Goal: Task Accomplishment & Management: Use online tool/utility

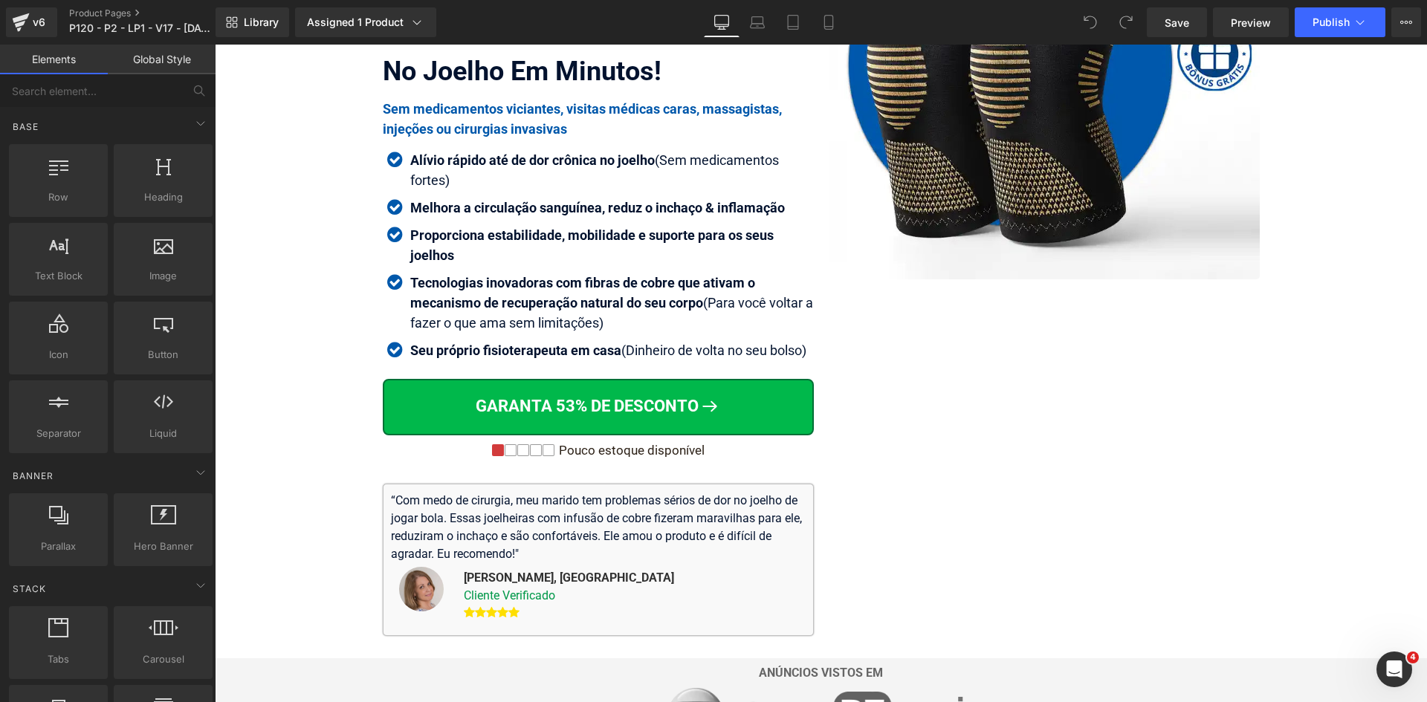
click at [669, 451] on div "Pouco estoque disponível Text Block" at bounding box center [629, 450] width 149 height 15
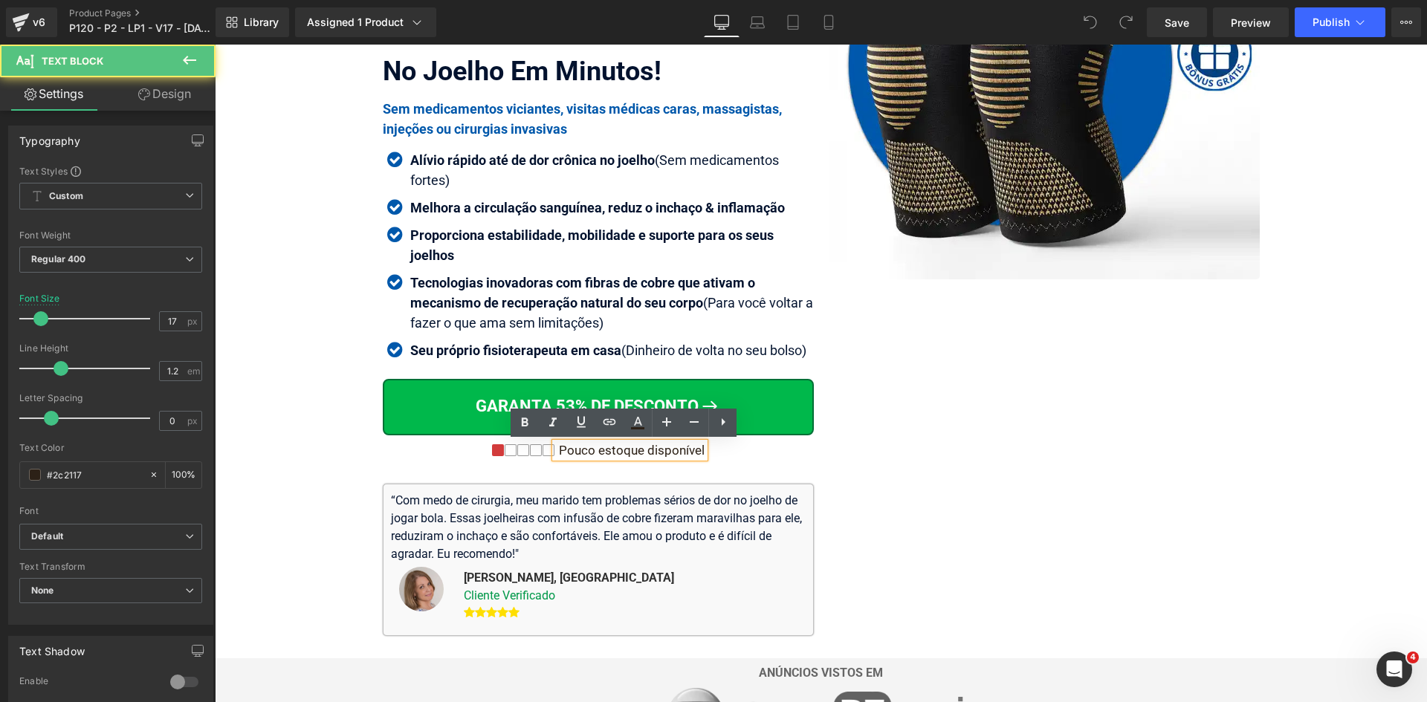
scroll to position [297, 0]
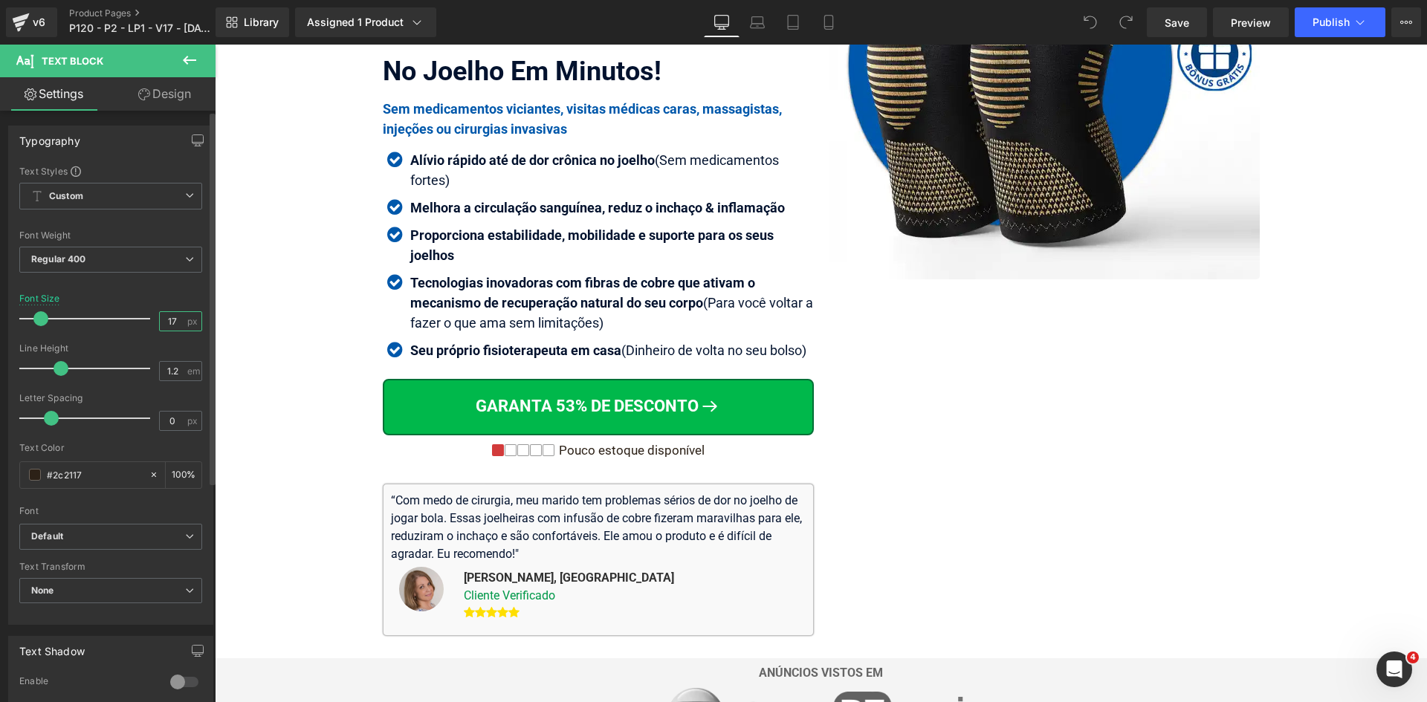
drag, startPoint x: 171, startPoint y: 320, endPoint x: 91, endPoint y: 328, distance: 79.9
click at [116, 322] on div "Font Size 17 px" at bounding box center [110, 318] width 183 height 50
click at [765, 22] on icon at bounding box center [757, 22] width 15 height 15
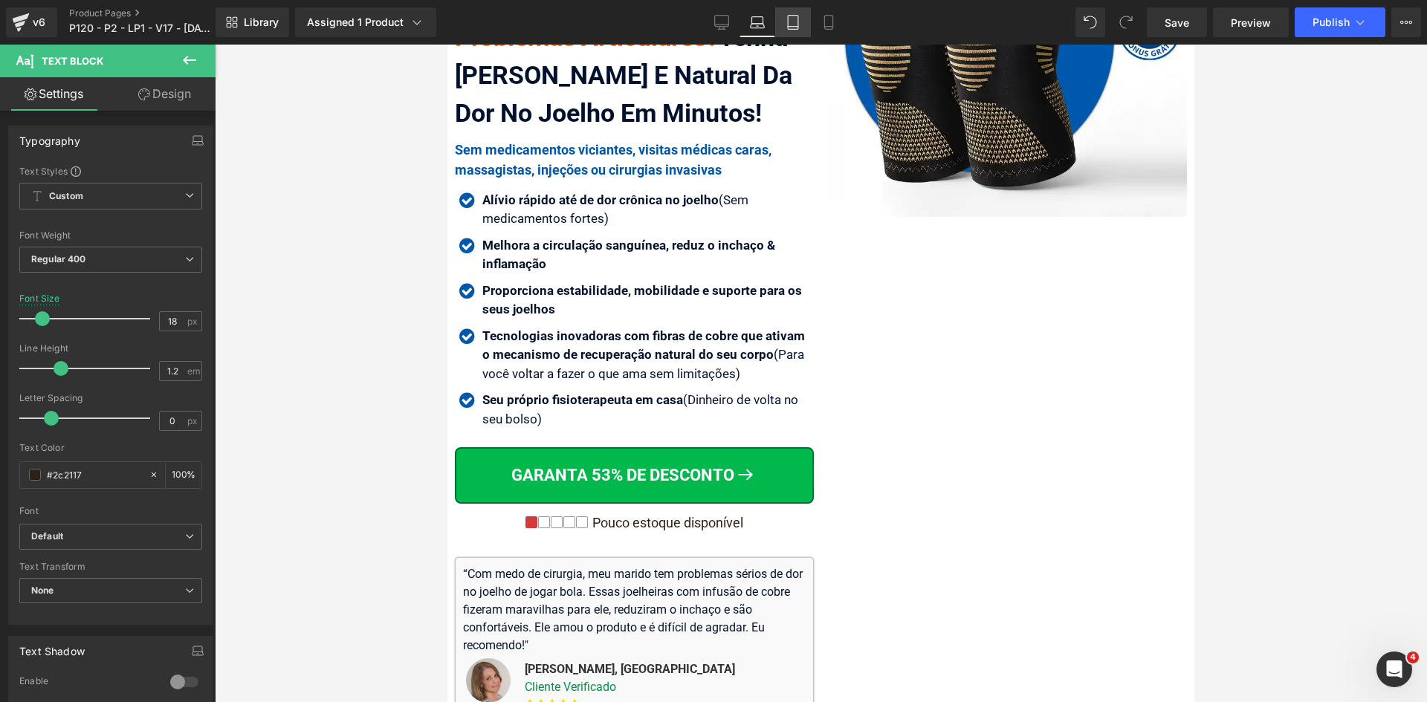
scroll to position [508, 0]
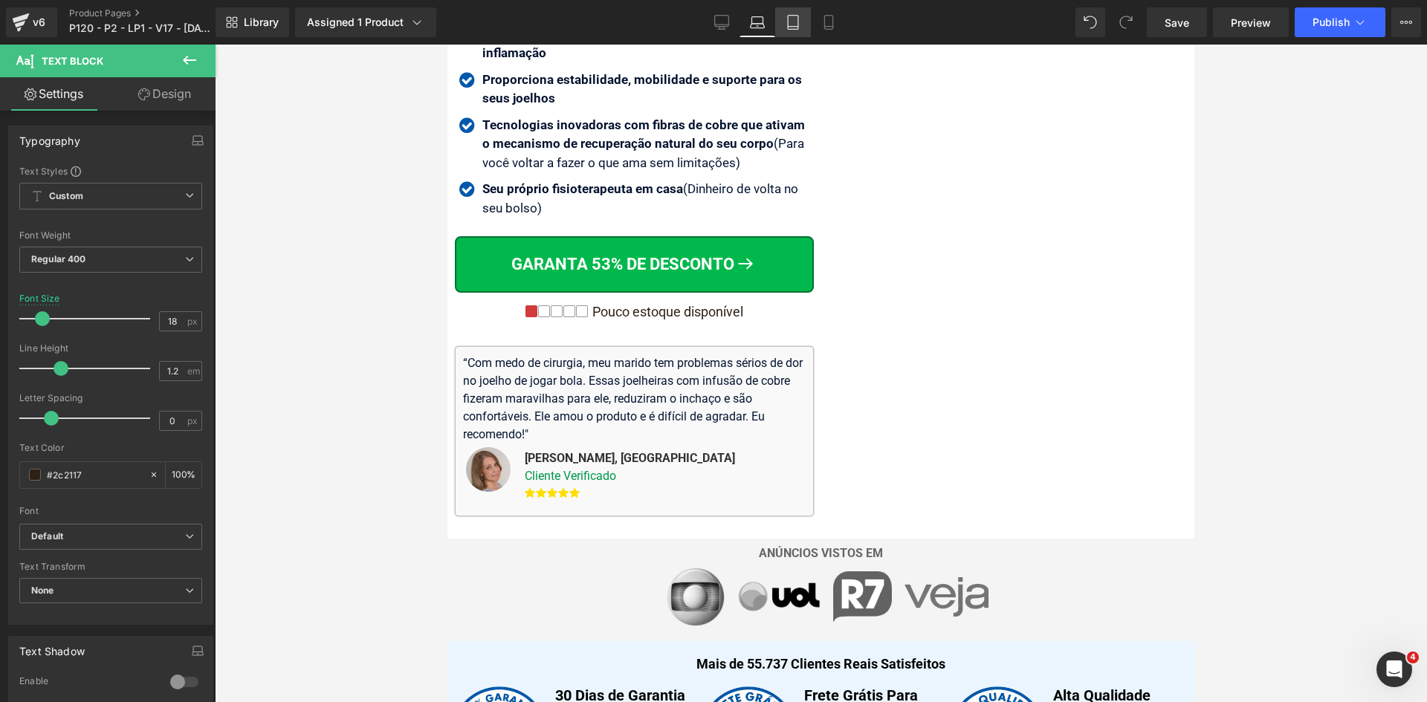
click at [796, 25] on icon at bounding box center [792, 22] width 15 height 15
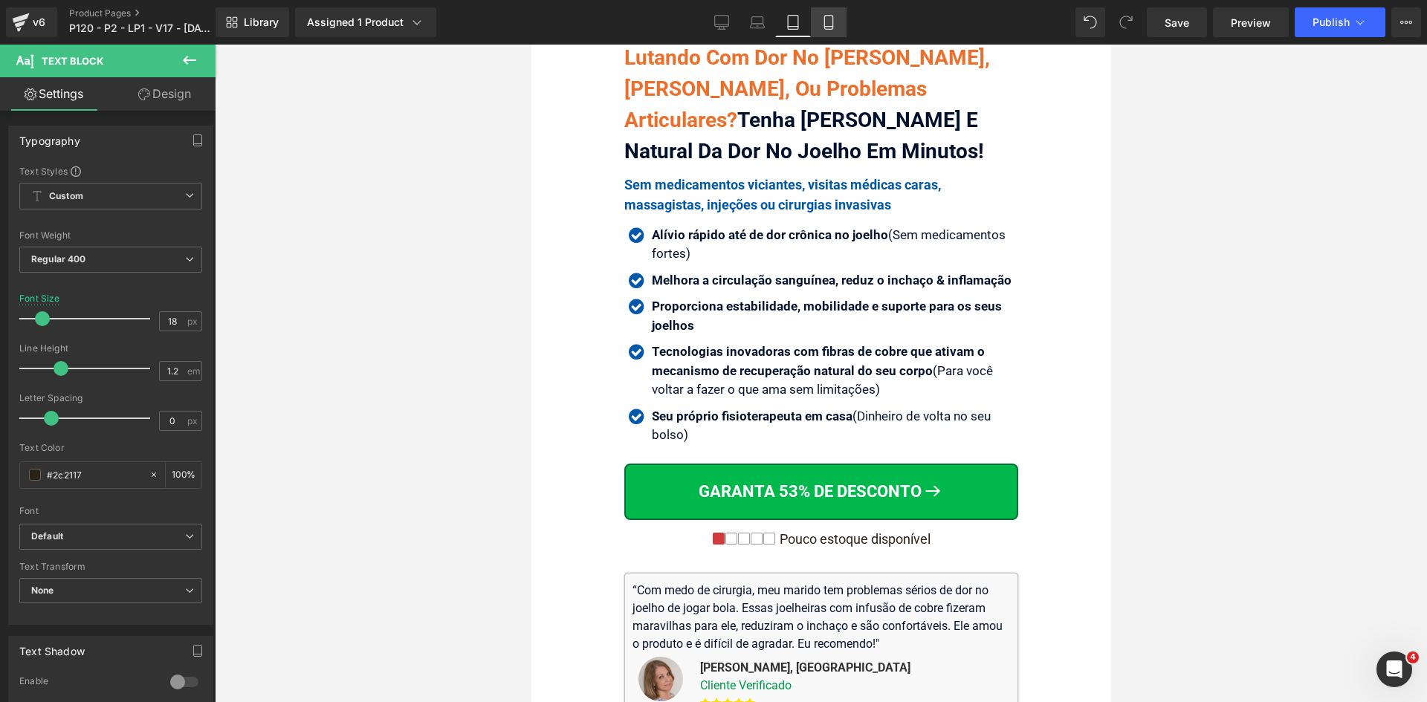
scroll to position [773, 0]
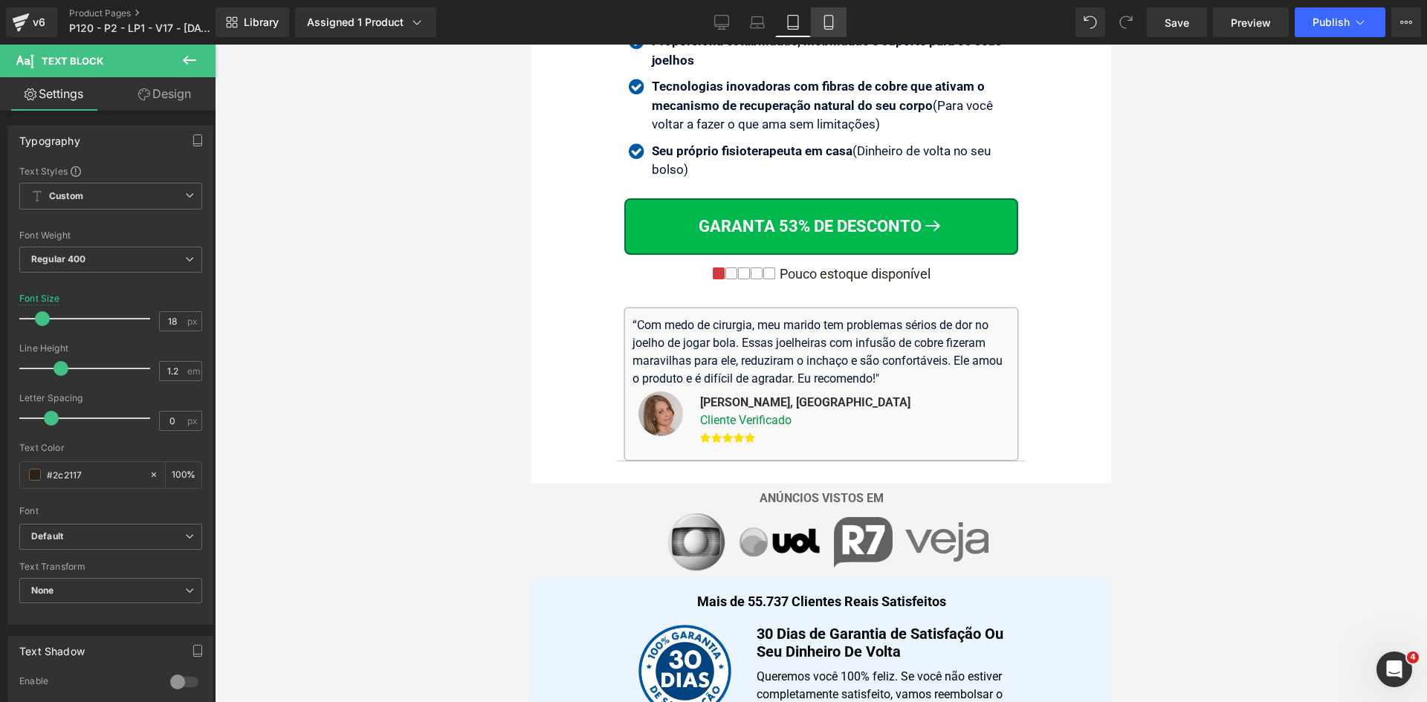
click at [825, 27] on icon at bounding box center [828, 27] width 8 height 0
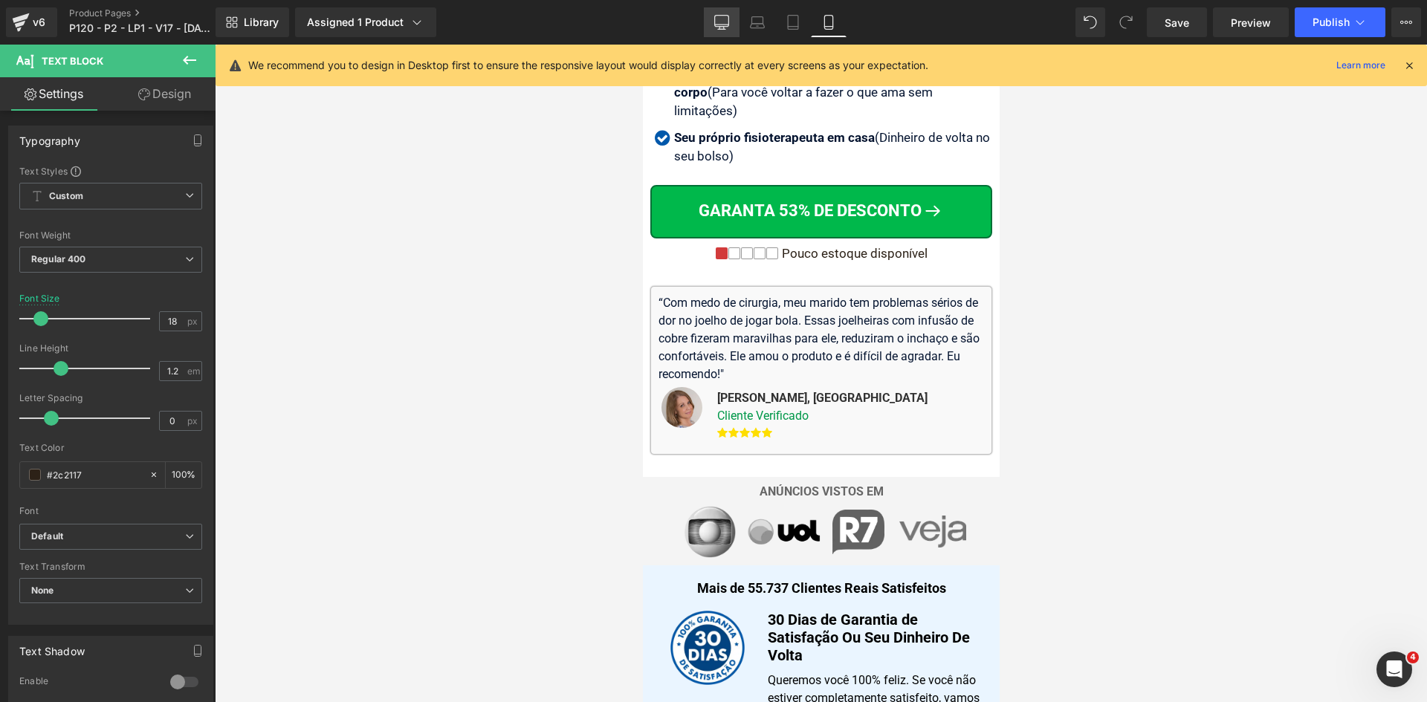
click at [726, 21] on icon at bounding box center [721, 22] width 15 height 15
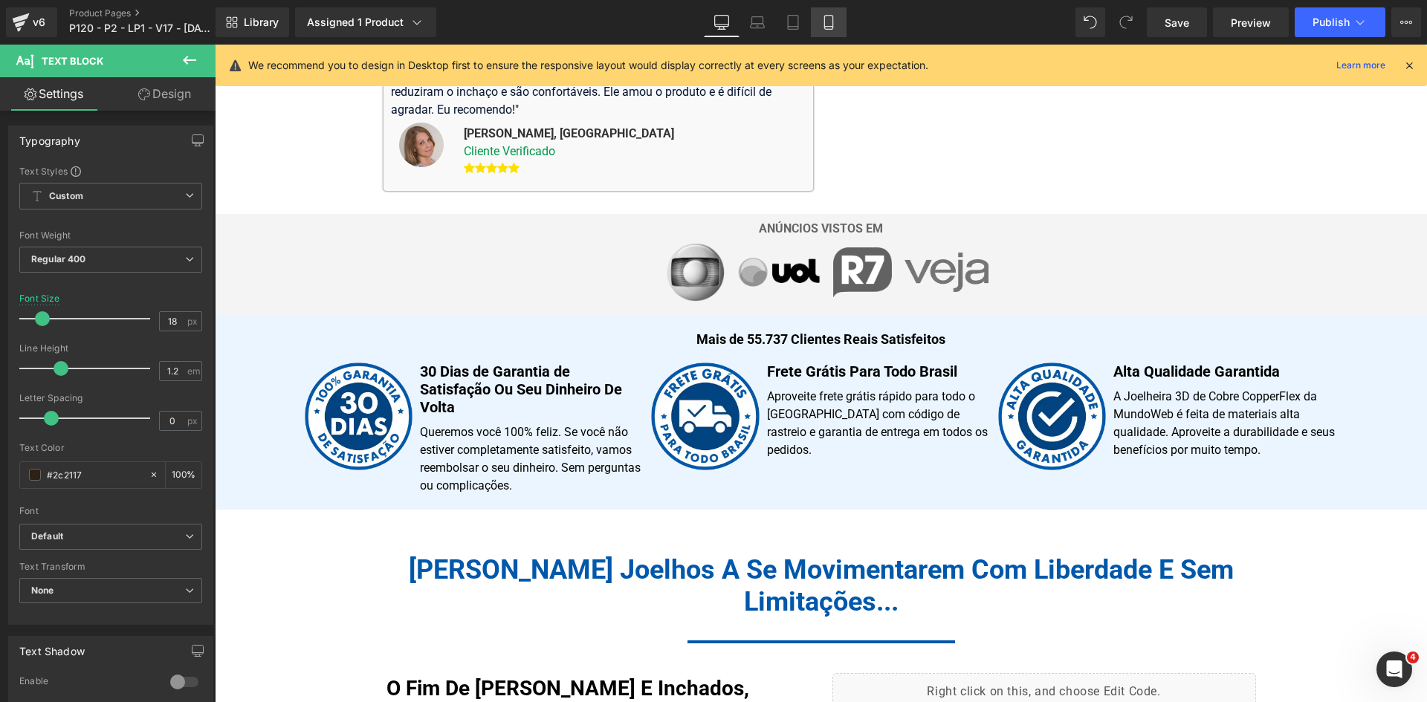
scroll to position [474, 0]
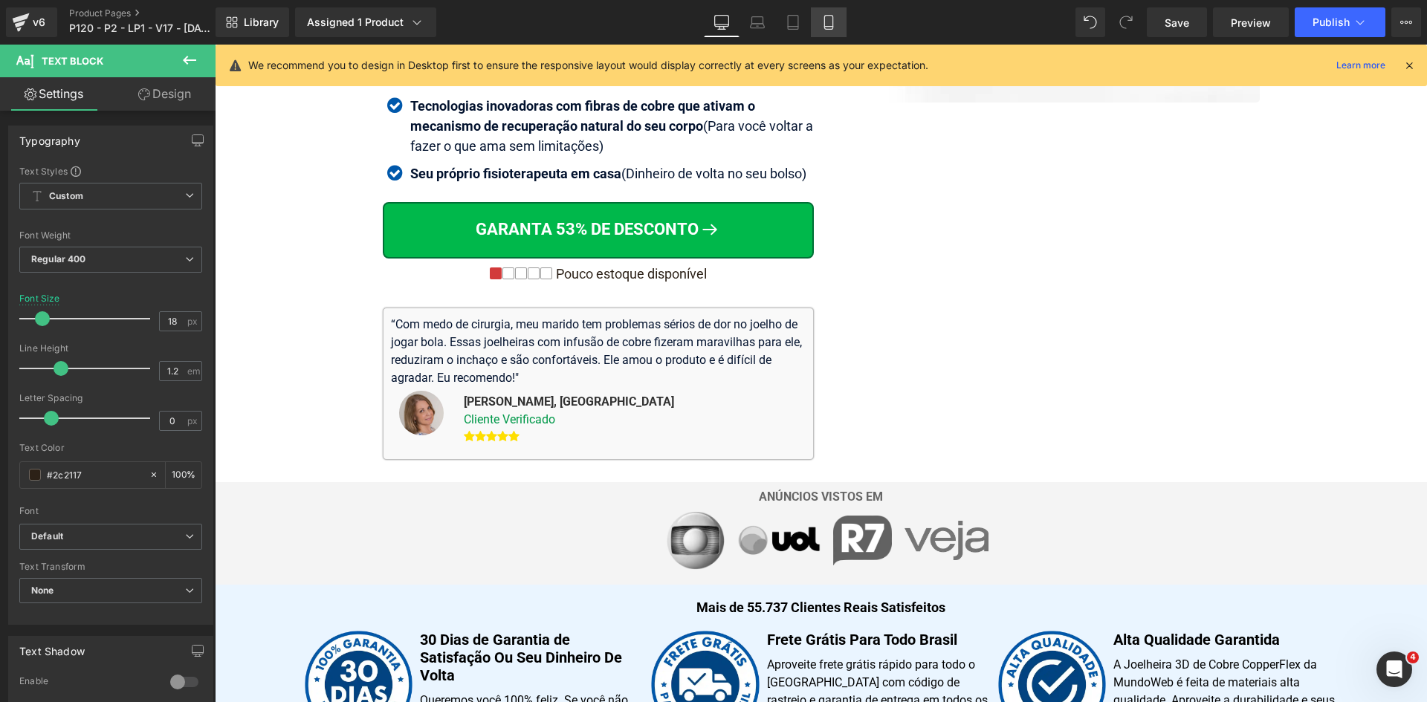
click at [831, 20] on icon at bounding box center [828, 22] width 15 height 15
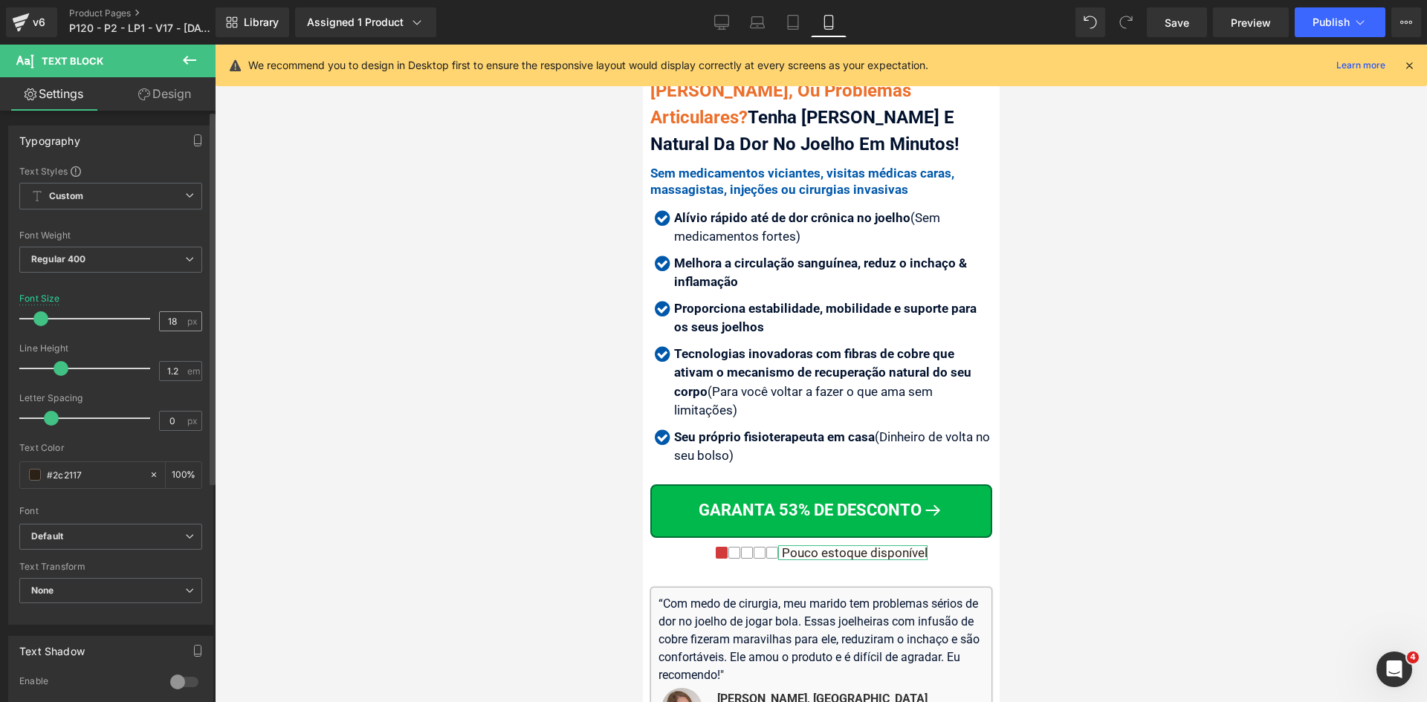
scroll to position [742, 0]
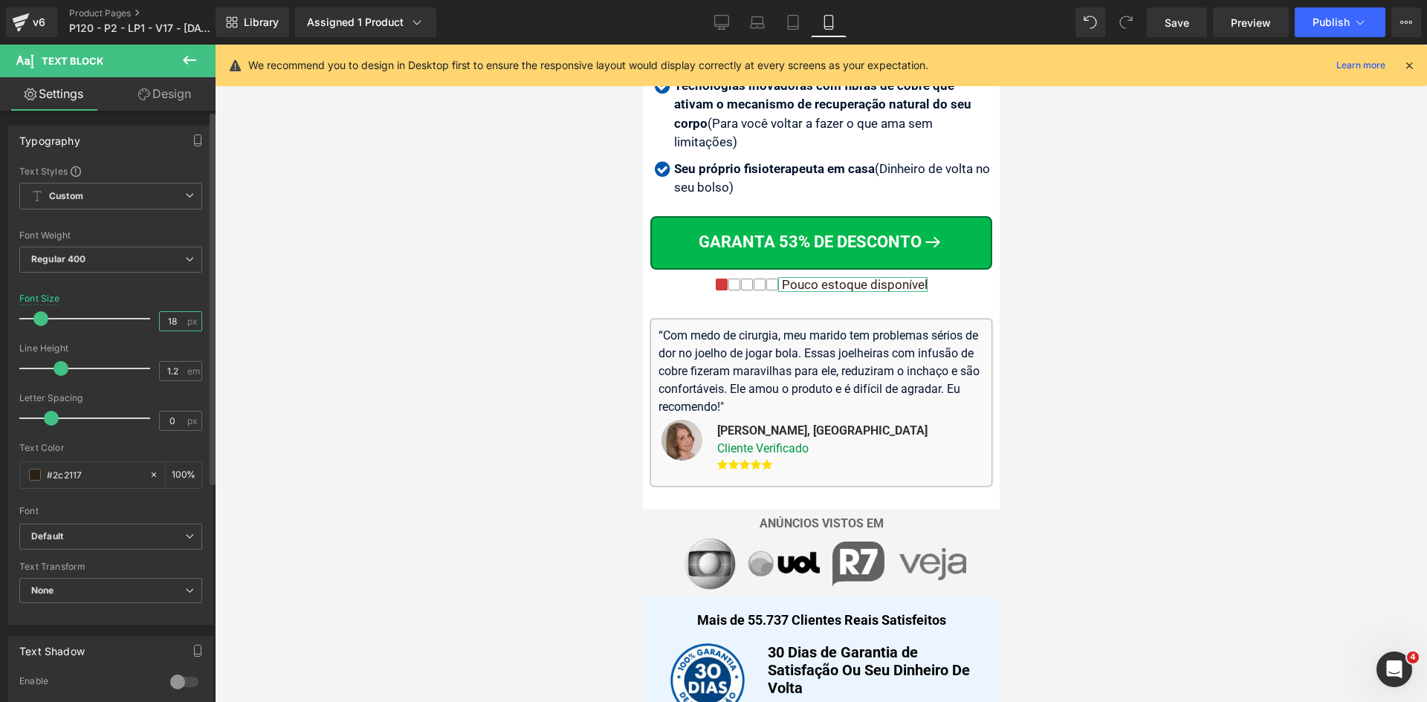
drag, startPoint x: 163, startPoint y: 319, endPoint x: 135, endPoint y: 318, distance: 28.3
click at [137, 319] on div "Font Size 18 px" at bounding box center [110, 318] width 183 height 50
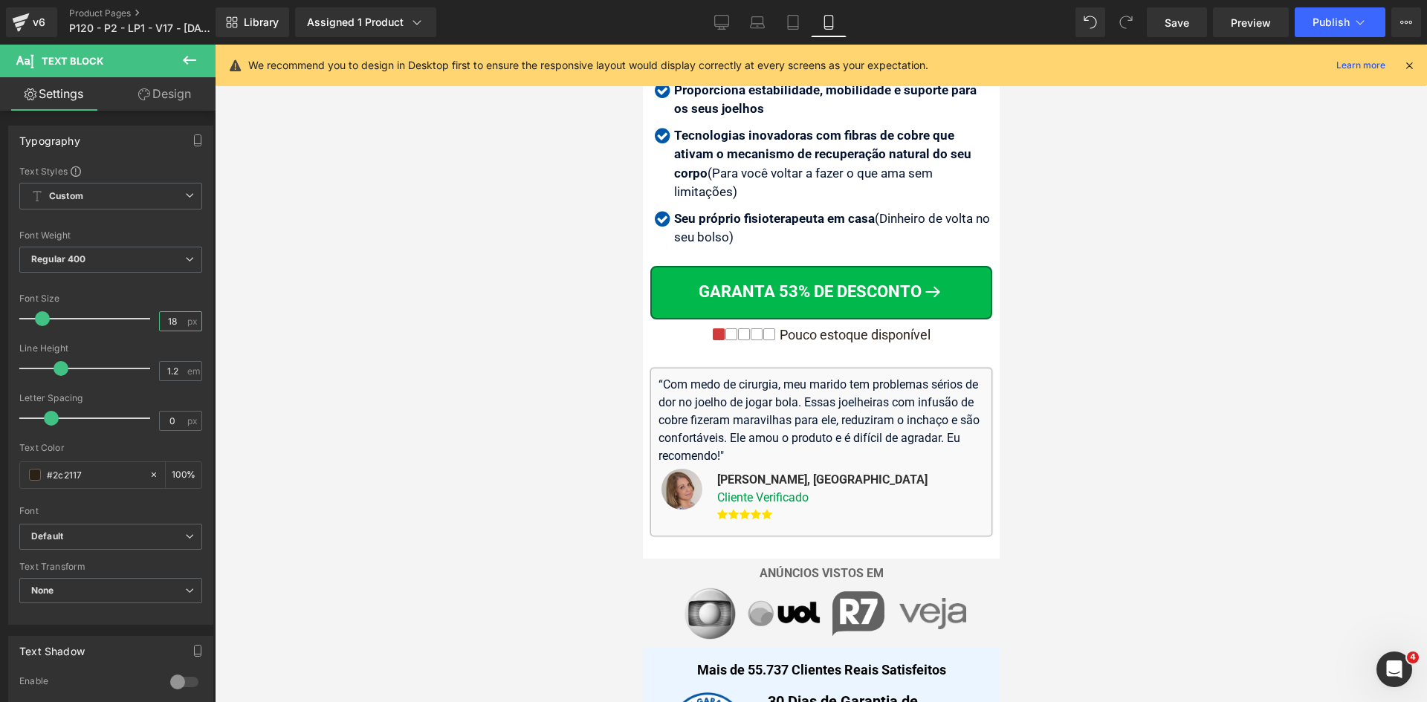
scroll to position [668, 0]
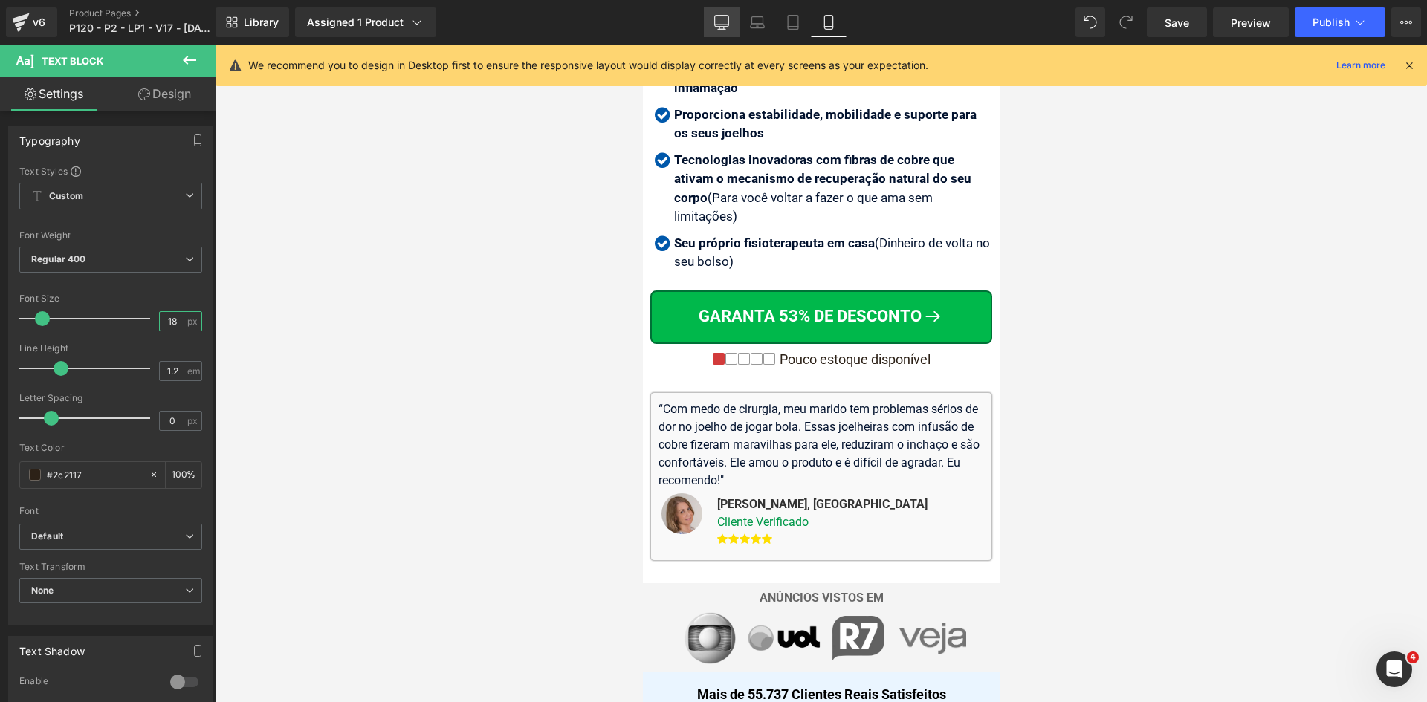
type input "18"
drag, startPoint x: 717, startPoint y: 25, endPoint x: 589, endPoint y: 322, distance: 322.8
click at [717, 25] on icon at bounding box center [721, 22] width 15 height 15
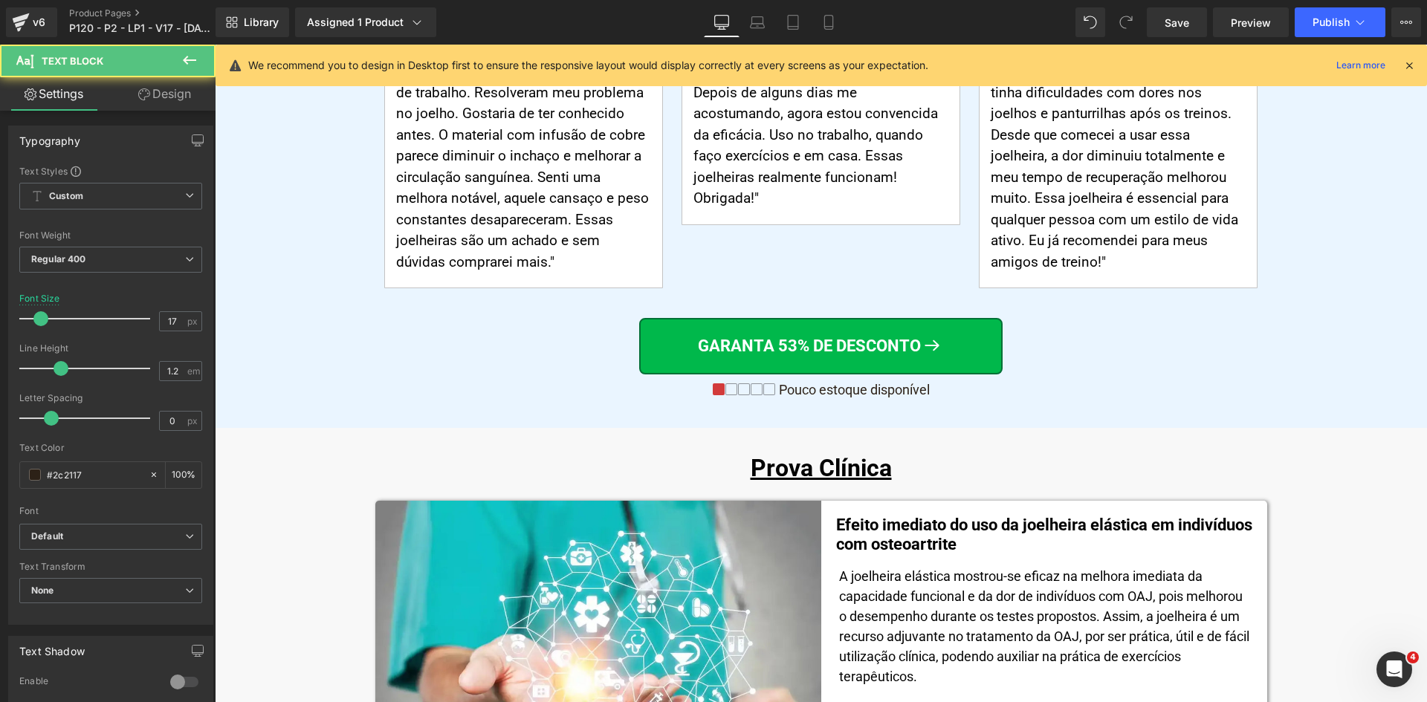
scroll to position [7658, 0]
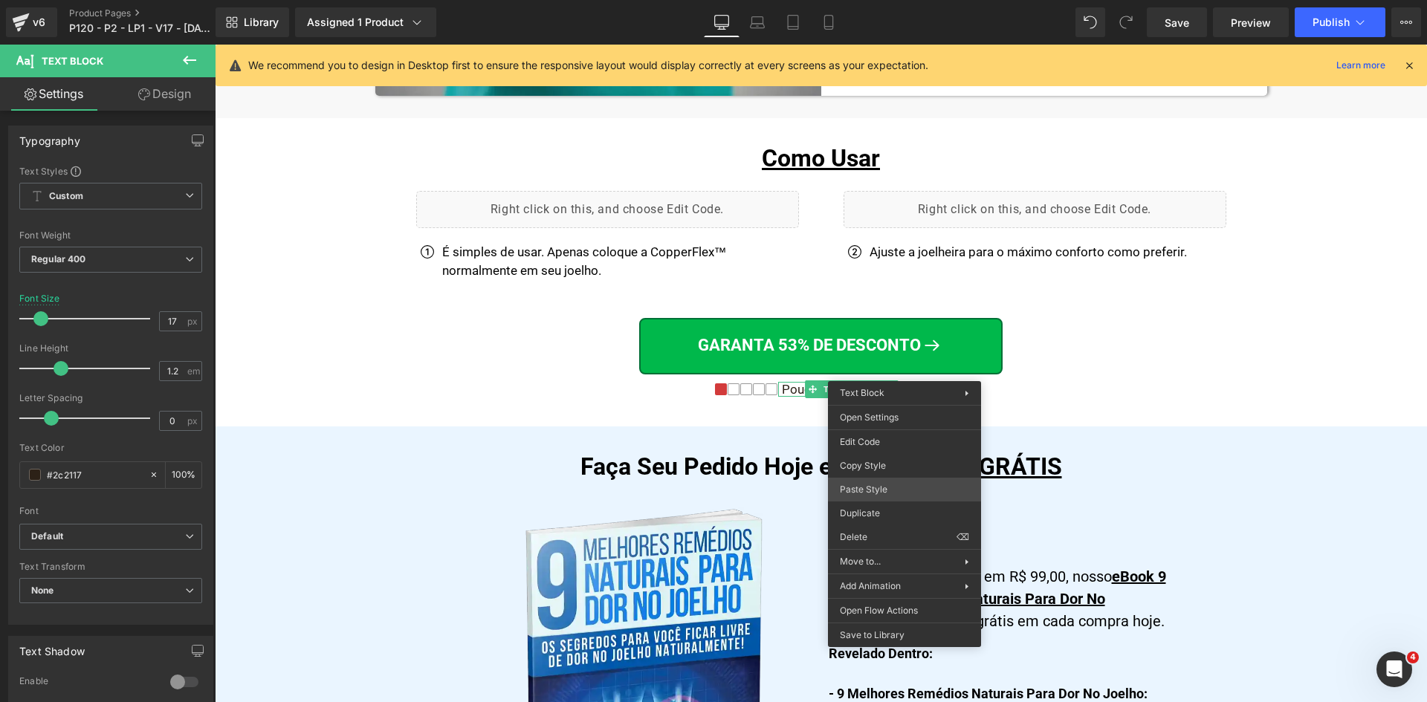
drag, startPoint x: 1116, startPoint y: 528, endPoint x: 1112, endPoint y: 119, distance: 408.7
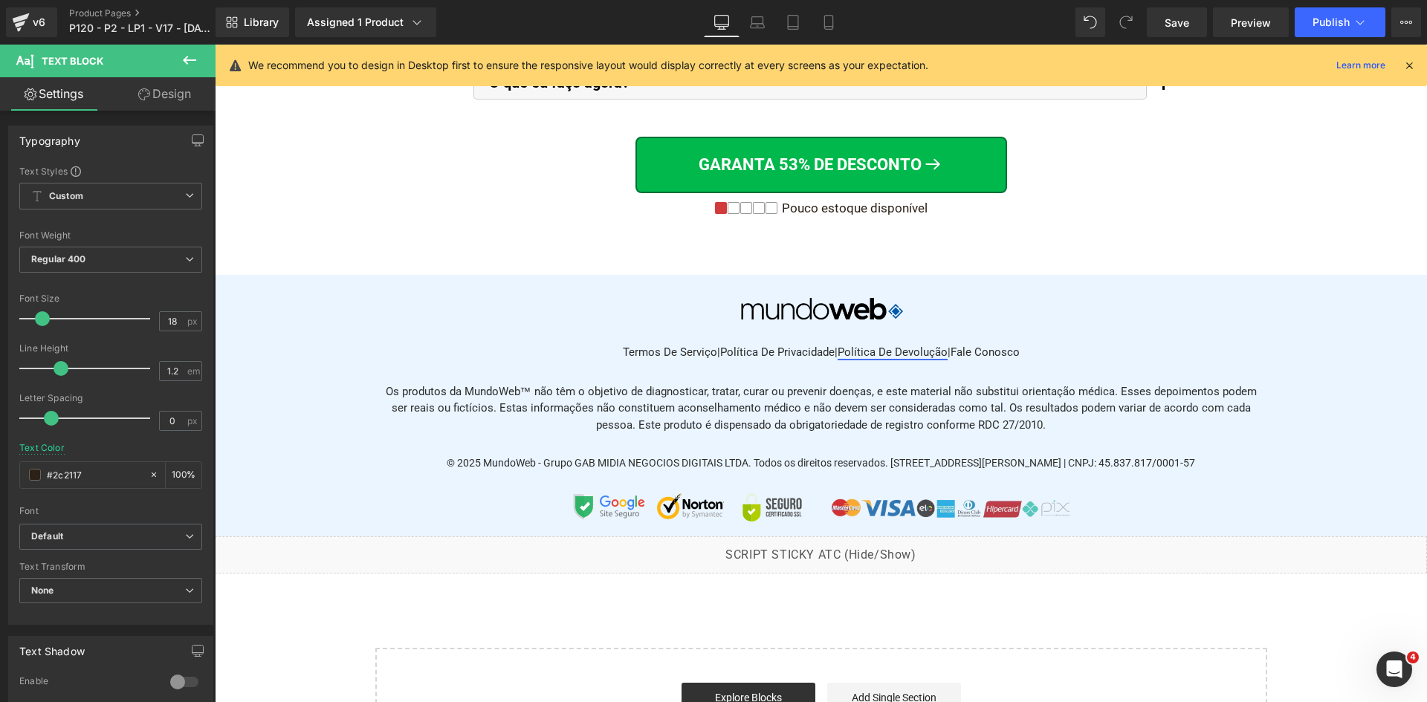
scroll to position [12001, 0]
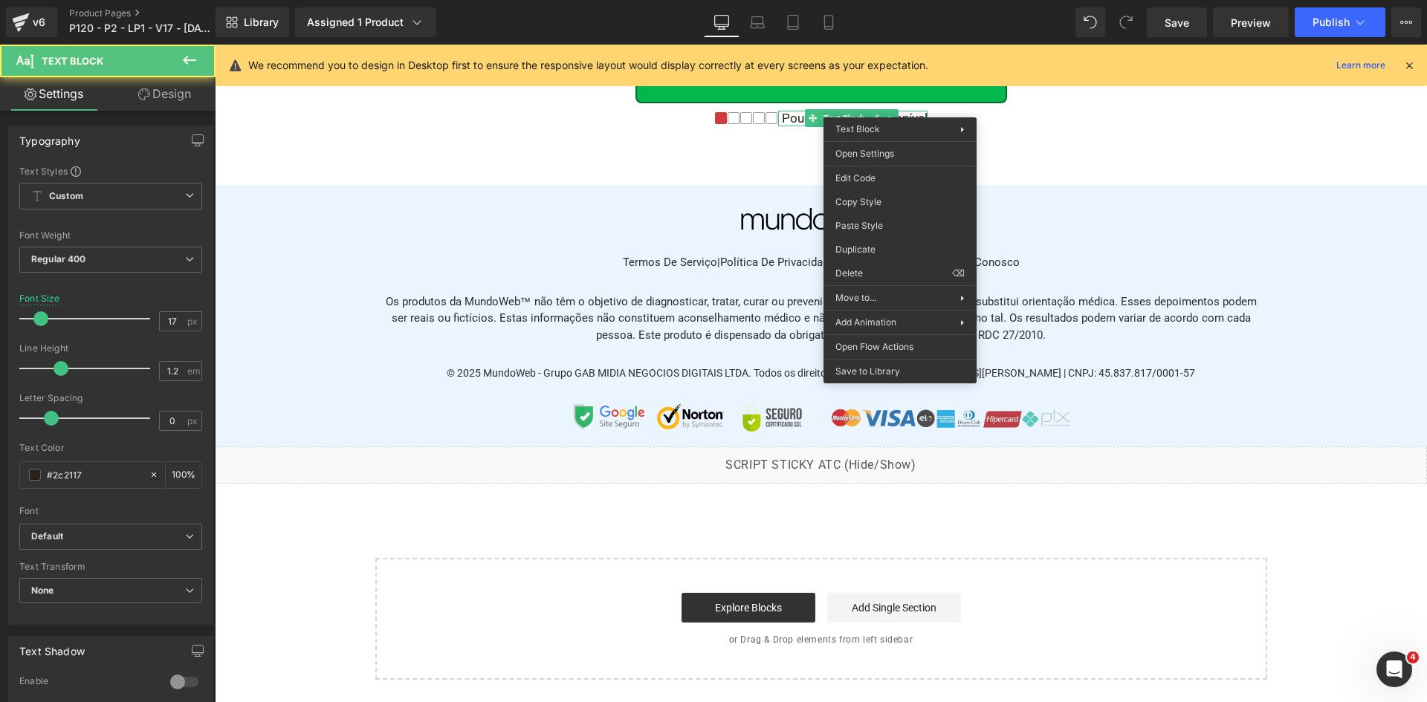
drag, startPoint x: 1097, startPoint y: 267, endPoint x: 884, endPoint y: 222, distance: 218.0
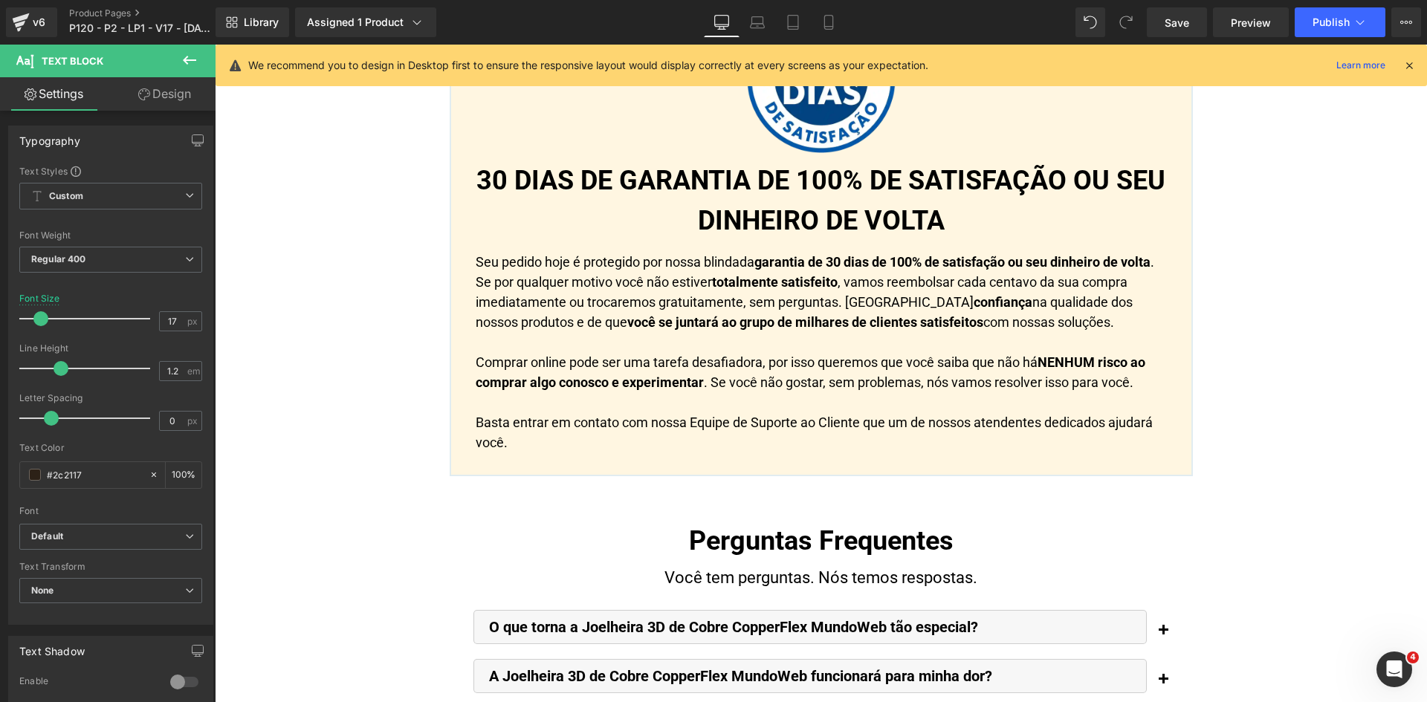
scroll to position [10070, 0]
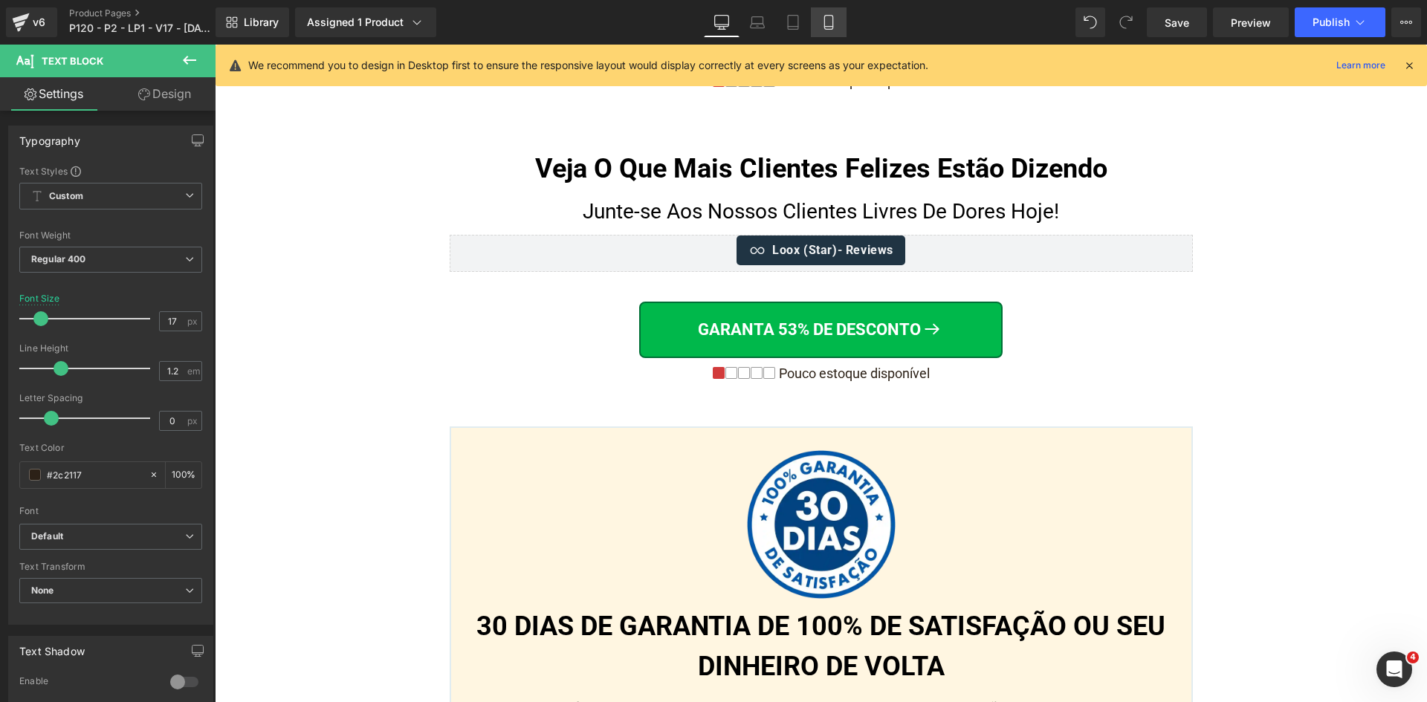
click at [820, 22] on link "Mobile" at bounding box center [829, 22] width 36 height 30
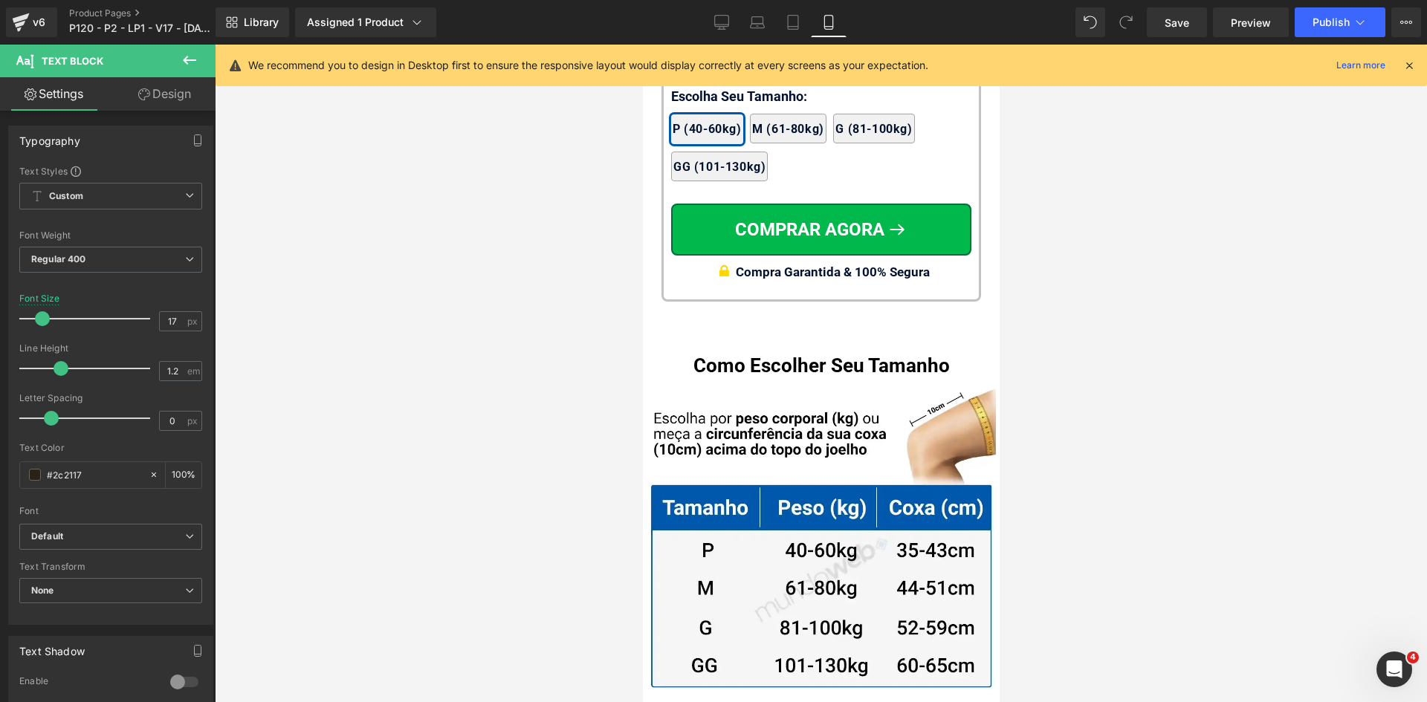
scroll to position [14171, 0]
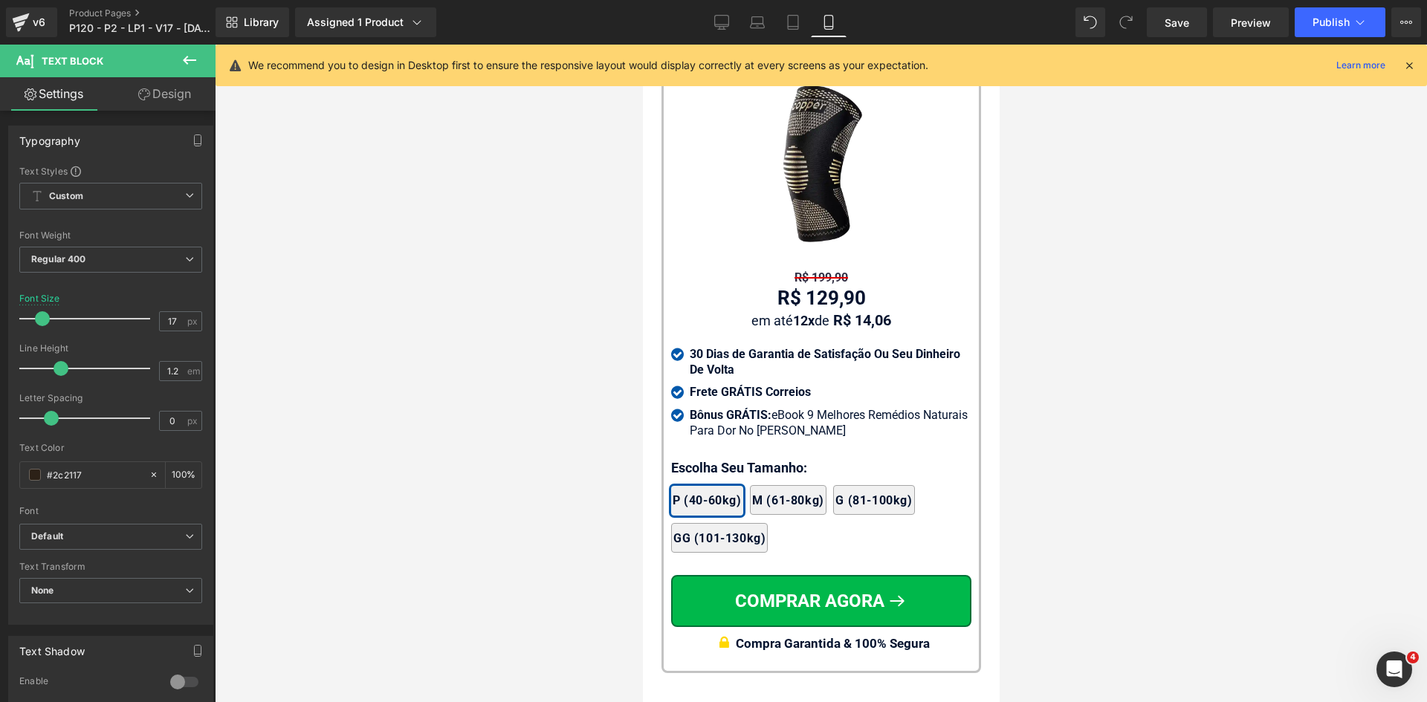
drag, startPoint x: 1412, startPoint y: 65, endPoint x: 1373, endPoint y: 115, distance: 63.6
click at [1412, 65] on icon at bounding box center [1408, 65] width 13 height 13
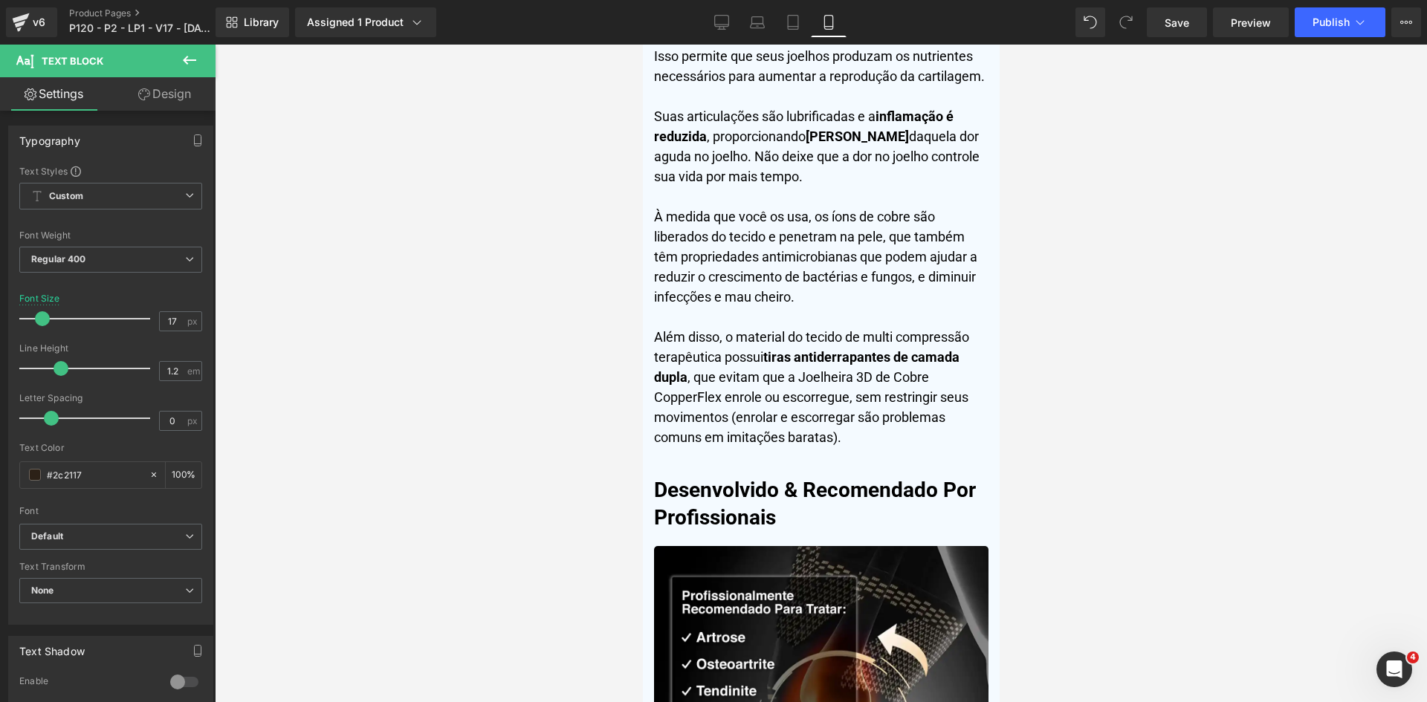
scroll to position [0, 0]
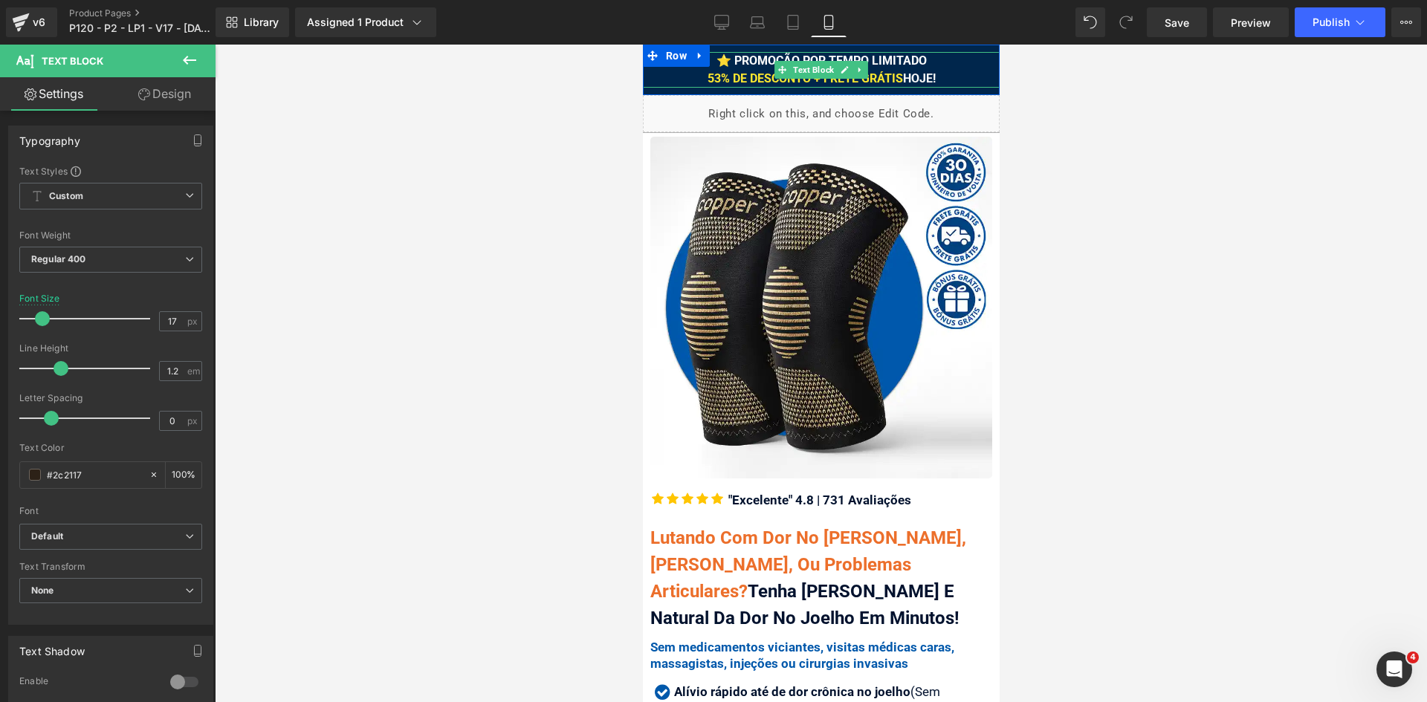
click at [954, 71] on div "⭐ PROMOÇÃO POR TEMPO LIMITADO 53% DE DESCONTO + FRETE GRÁTIS HOJE!" at bounding box center [820, 70] width 357 height 36
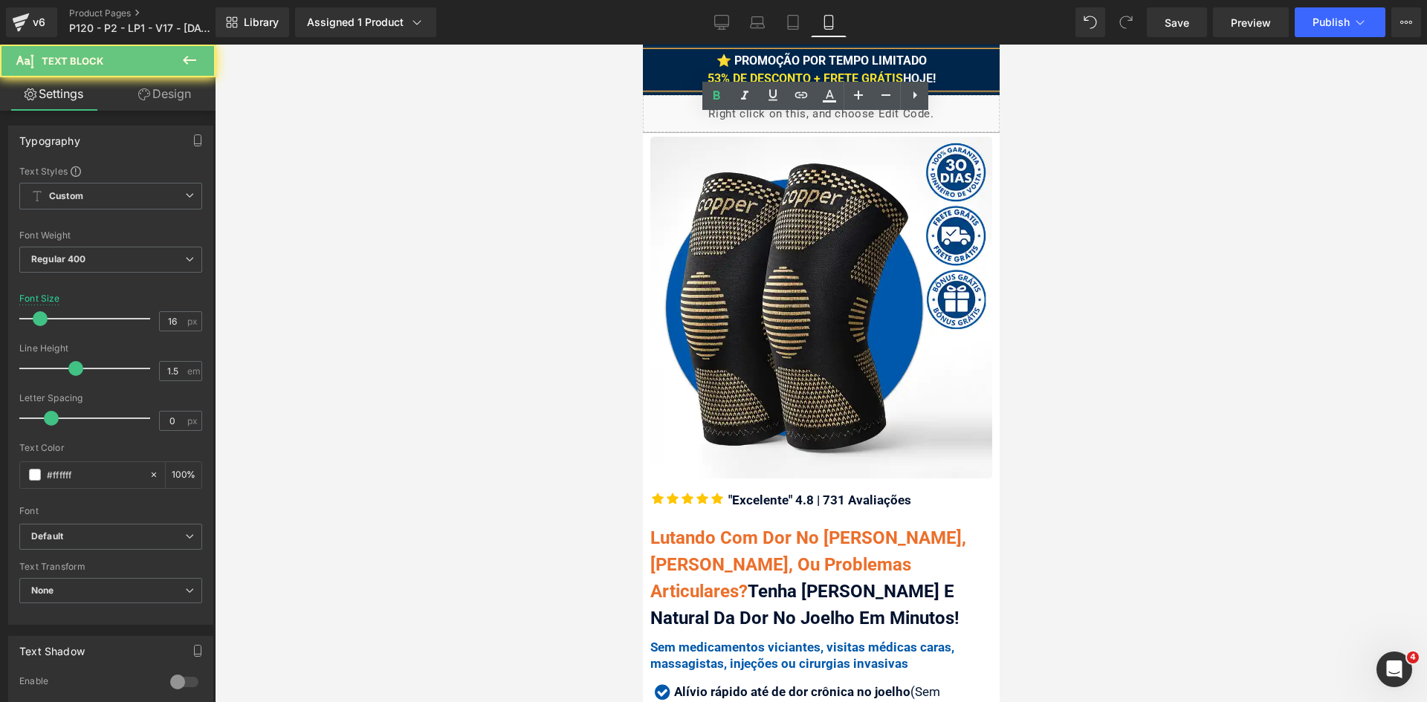
drag, startPoint x: 895, startPoint y: 74, endPoint x: 950, endPoint y: 77, distance: 55.1
click at [946, 74] on div "⭐ PROMOÇÃO POR TEMPO LIMITADO 53% DE DESCONTO + FRETE GRÁTIS HOJE!" at bounding box center [820, 70] width 357 height 36
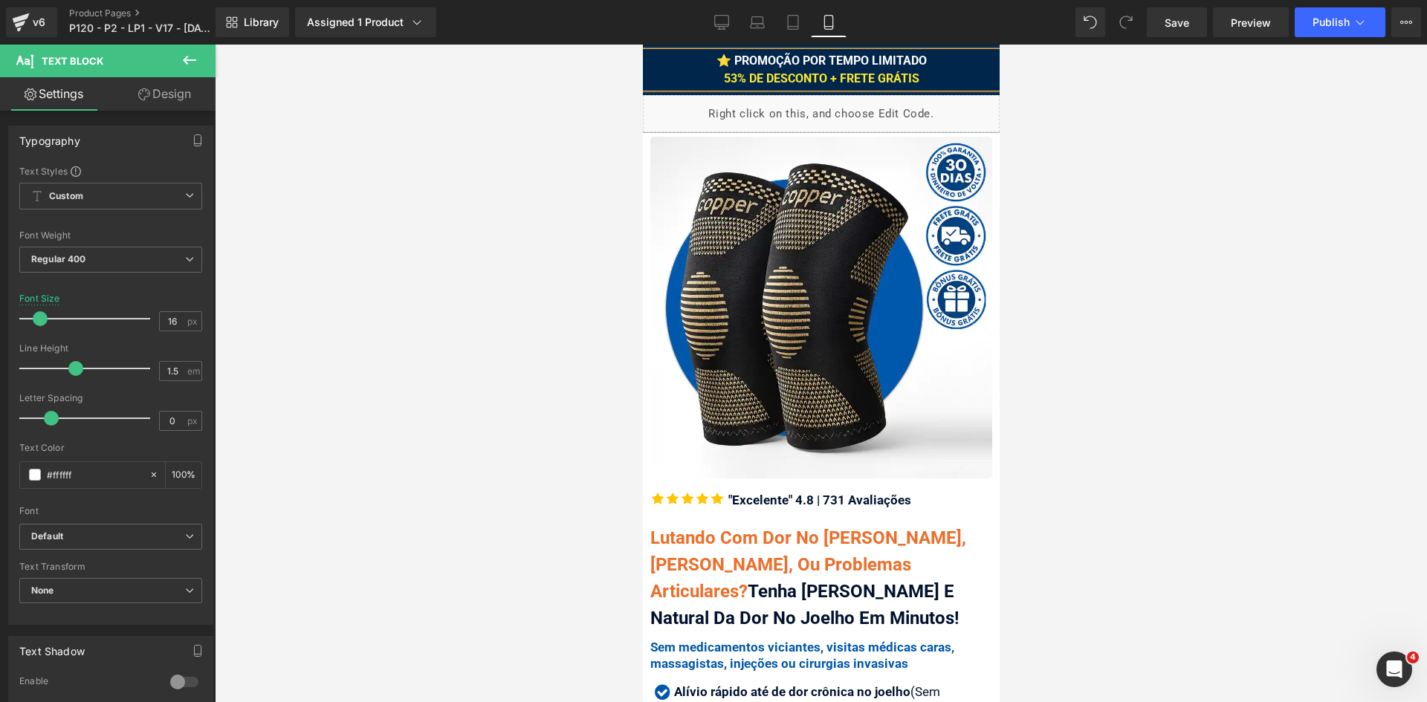
click at [1137, 160] on div at bounding box center [821, 374] width 1212 height 658
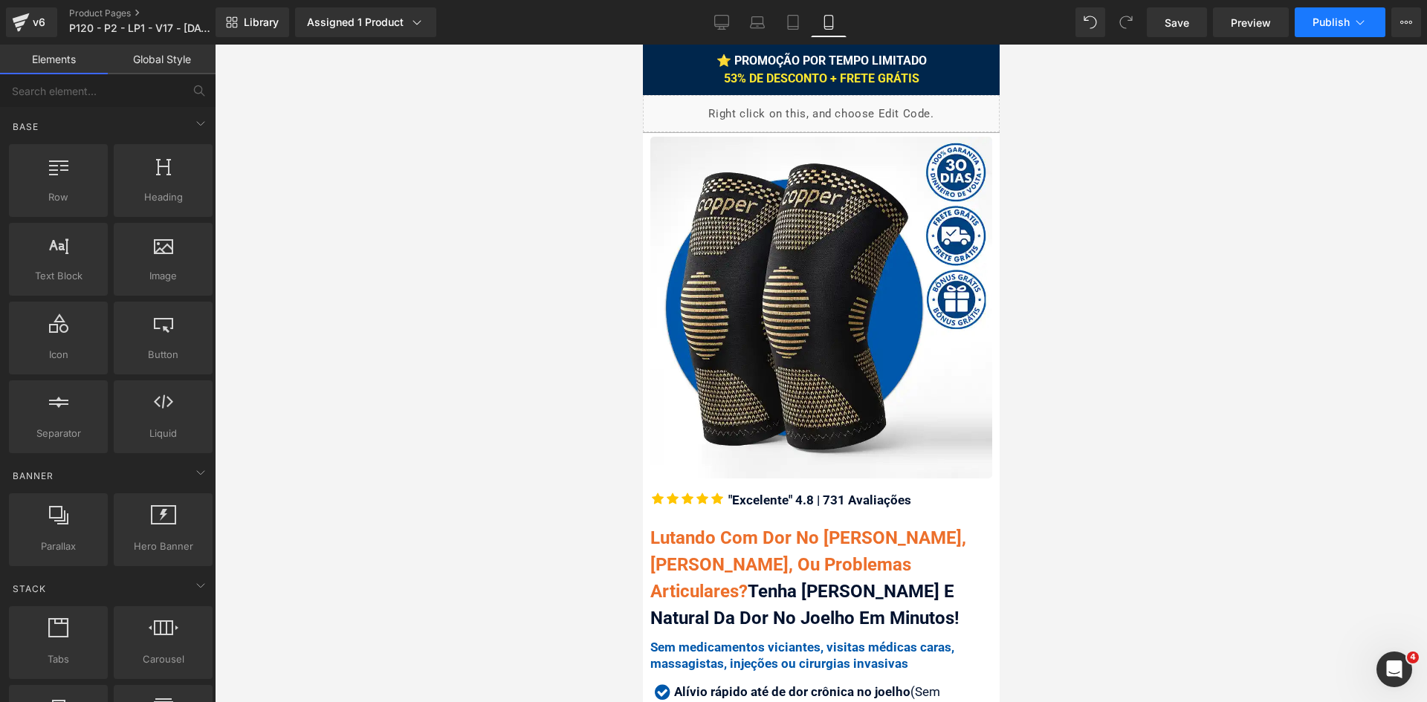
click at [1349, 21] on button "Publish" at bounding box center [1339, 22] width 91 height 30
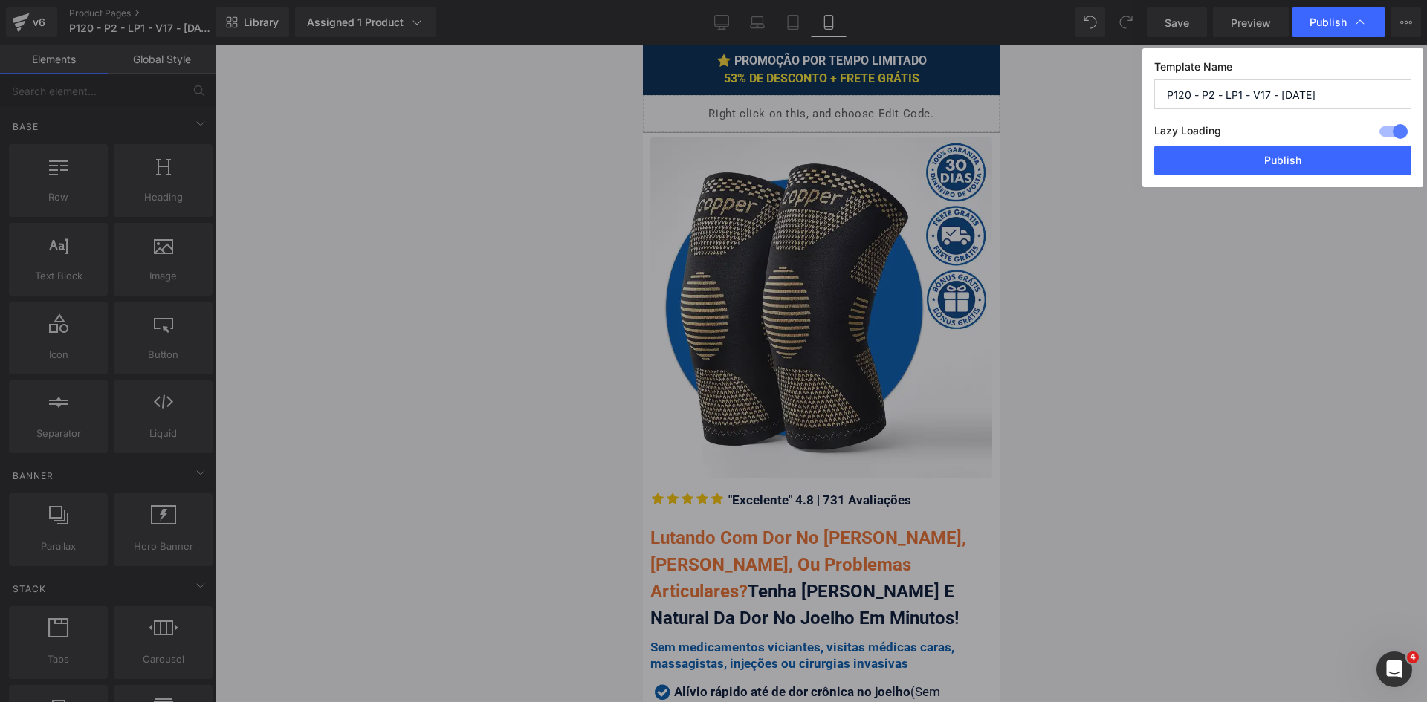
drag, startPoint x: 1260, startPoint y: 299, endPoint x: 1199, endPoint y: 269, distance: 68.1
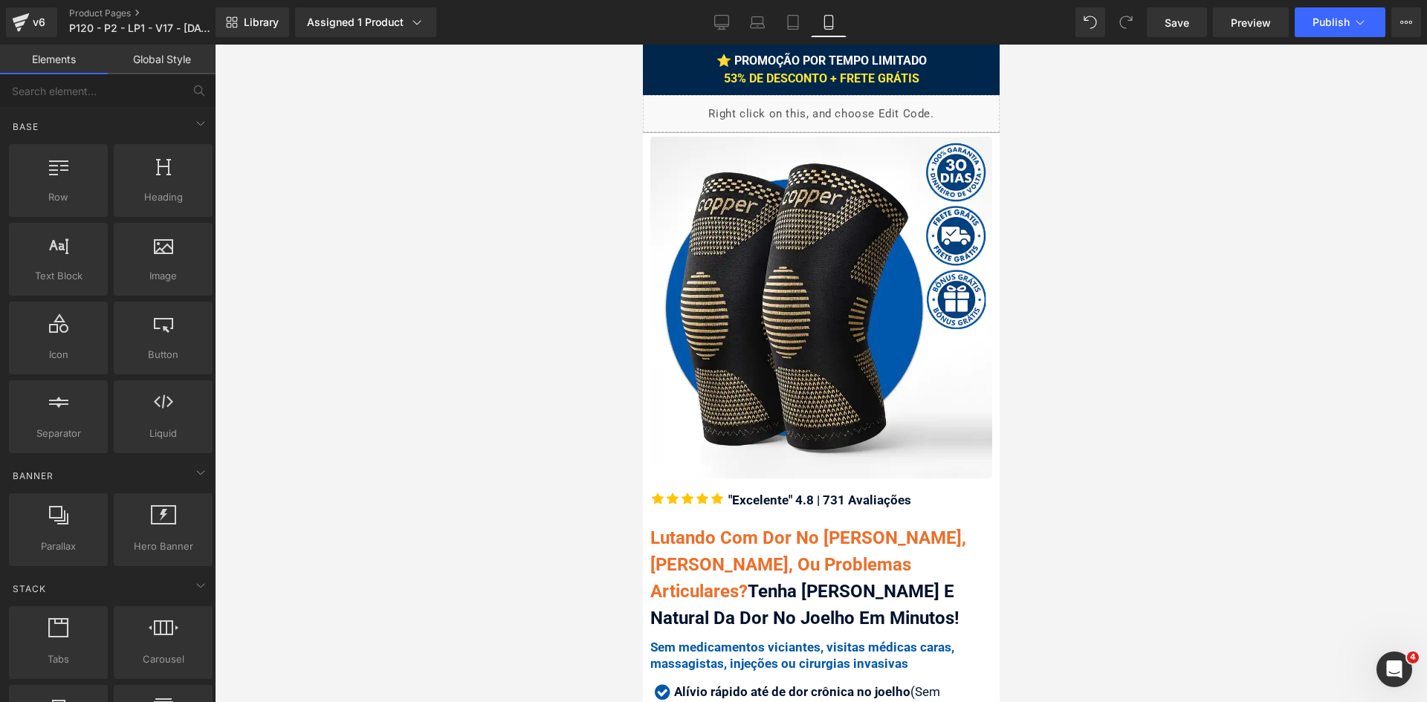
click at [933, 85] on div "⭐ PROMOÇÃO POR TEMPO LIMITADO 53% DE DESCONTO + FRETE GRÁTIS Text Block" at bounding box center [820, 70] width 357 height 36
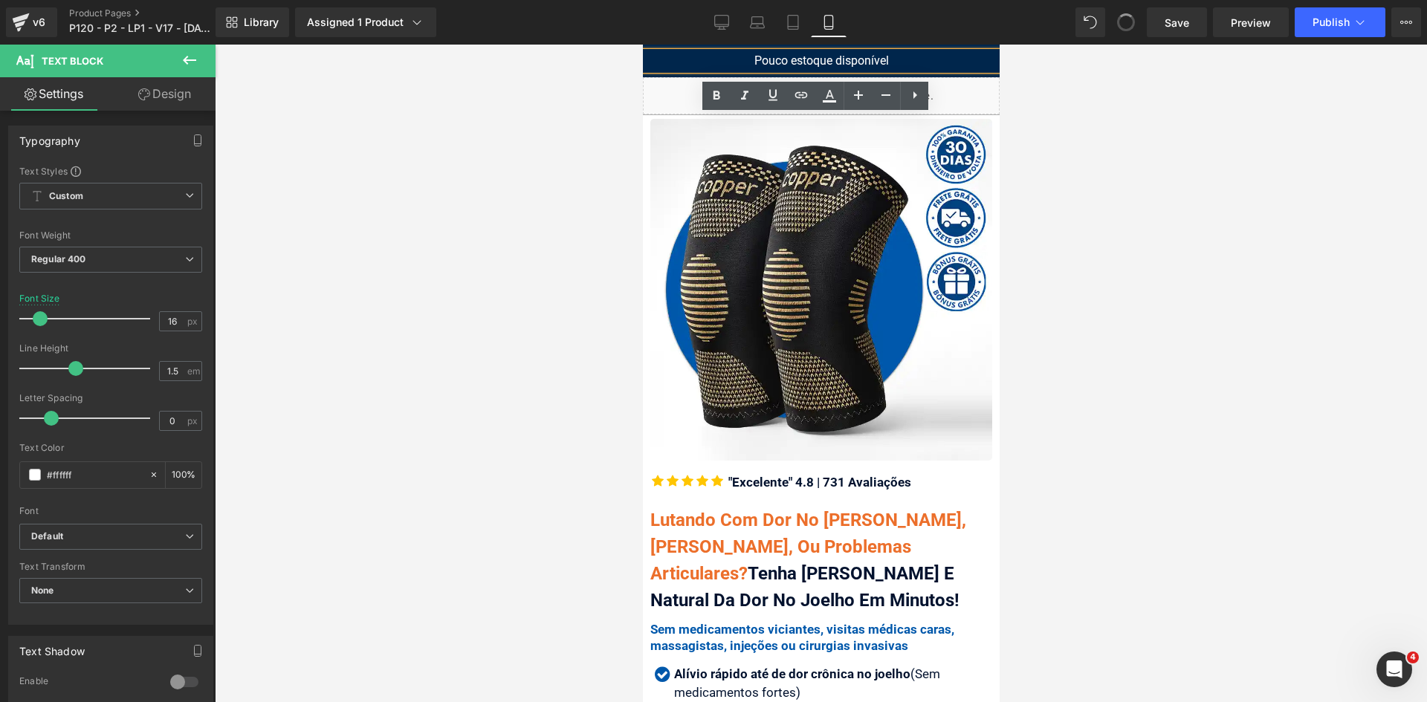
click at [1069, 122] on div at bounding box center [821, 374] width 1212 height 658
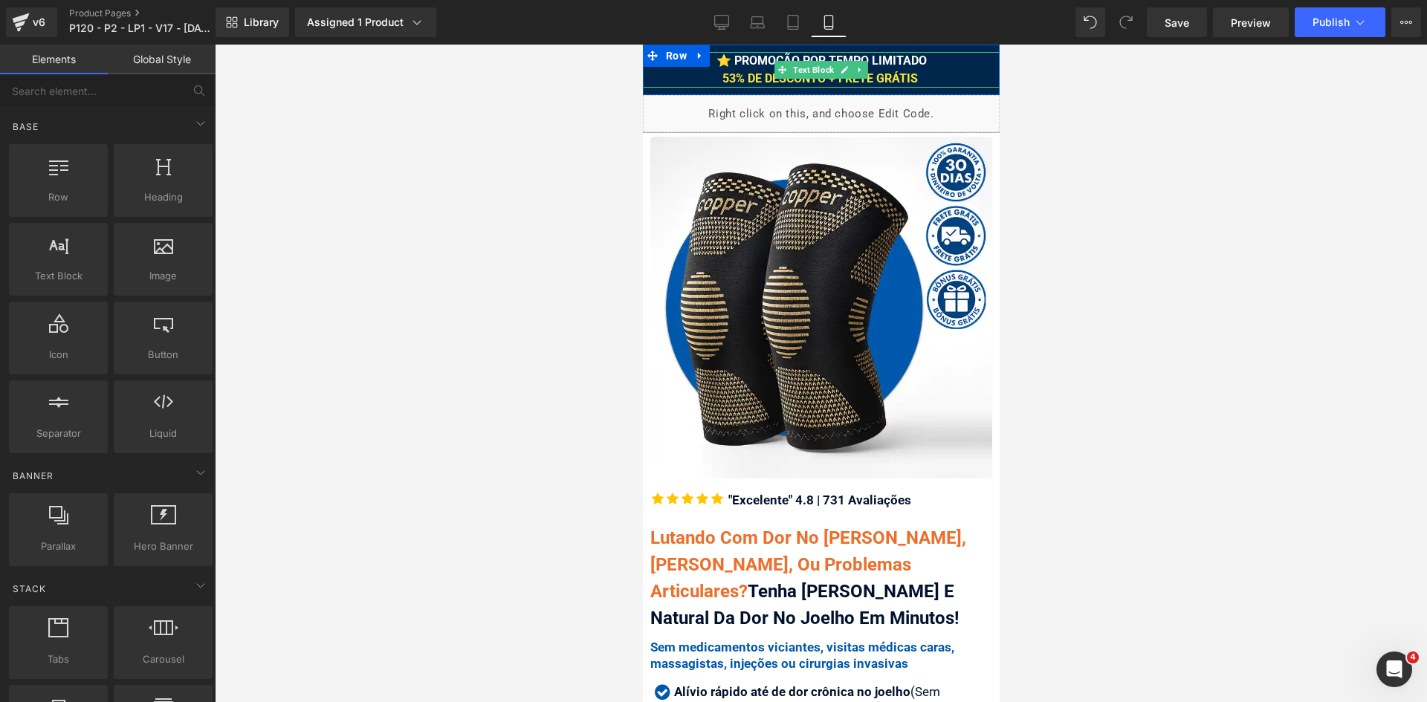
click at [924, 80] on div "⭐ PROMOÇÃO POR TEMPO LIMITADO 53% DE DESCONTO + FRETE GRÁTIS" at bounding box center [820, 70] width 357 height 36
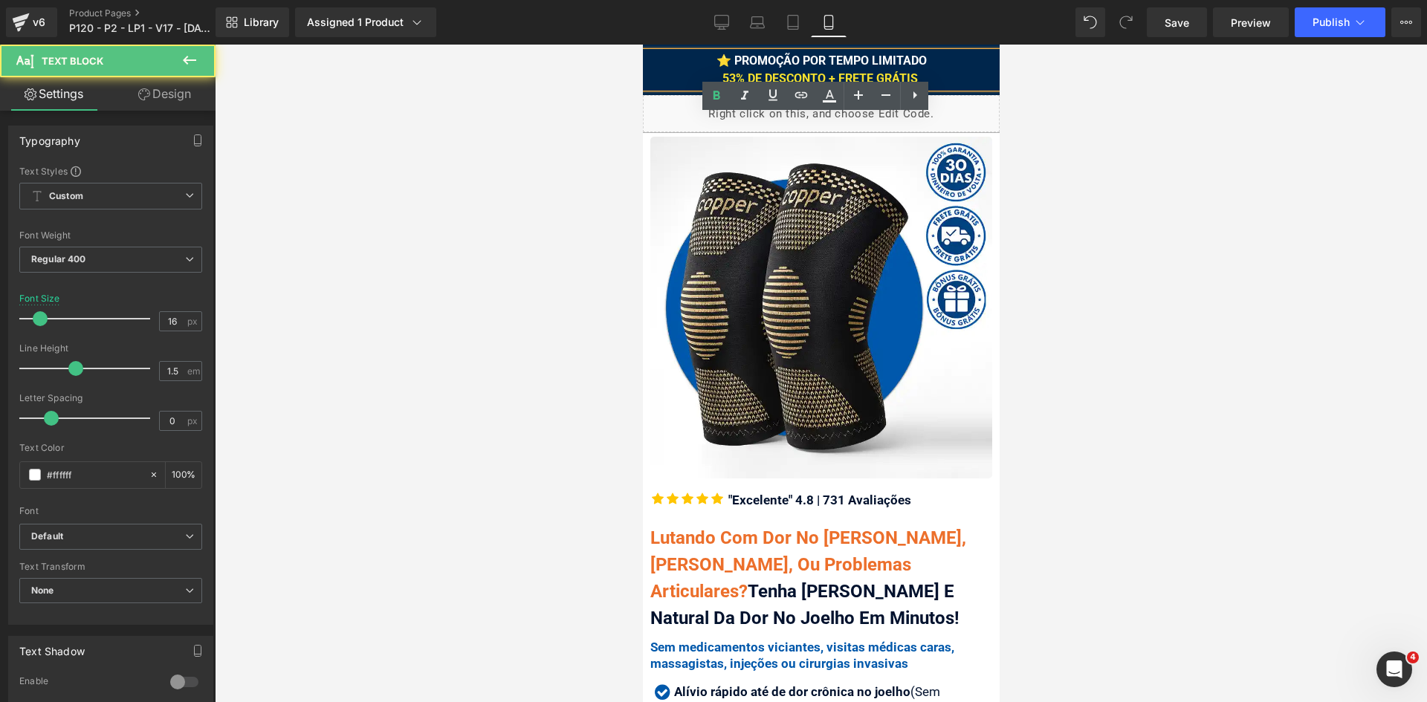
scroll to position [446, 0]
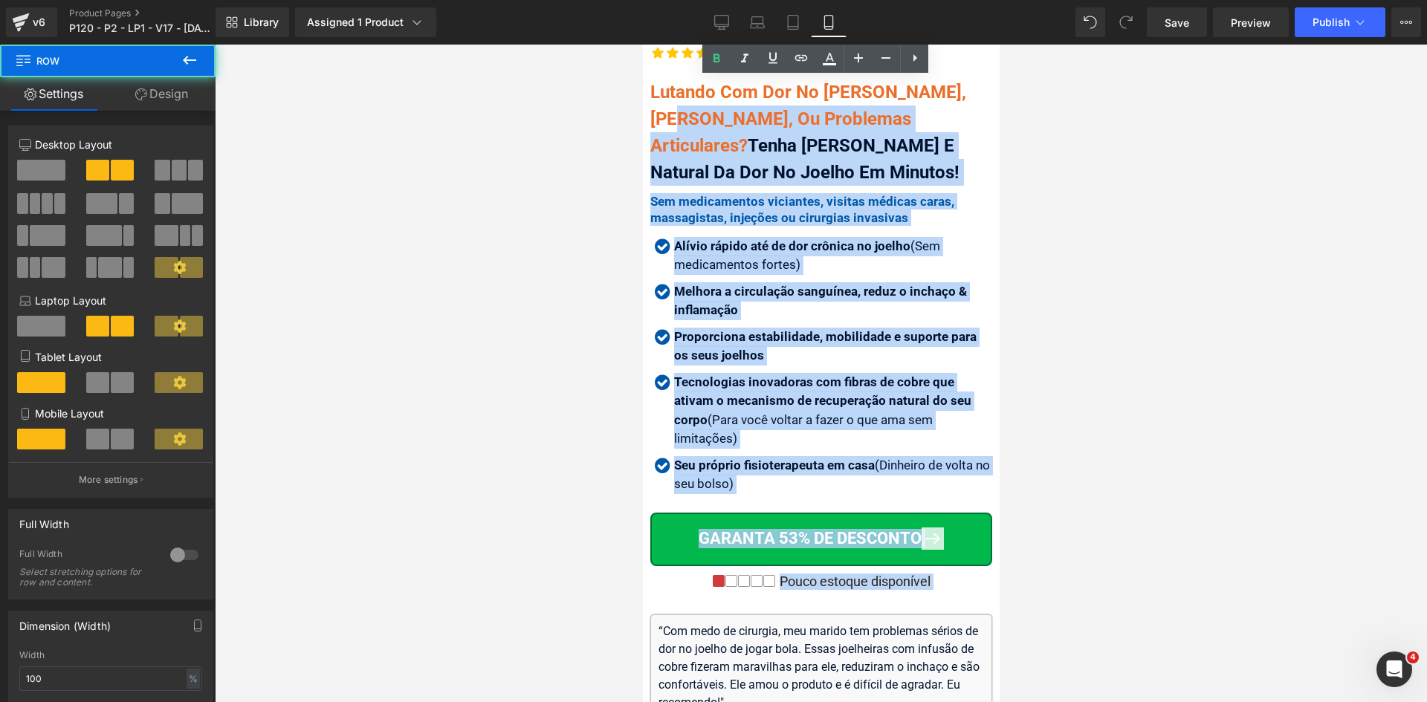
drag, startPoint x: 996, startPoint y: 565, endPoint x: 1006, endPoint y: 516, distance: 50.1
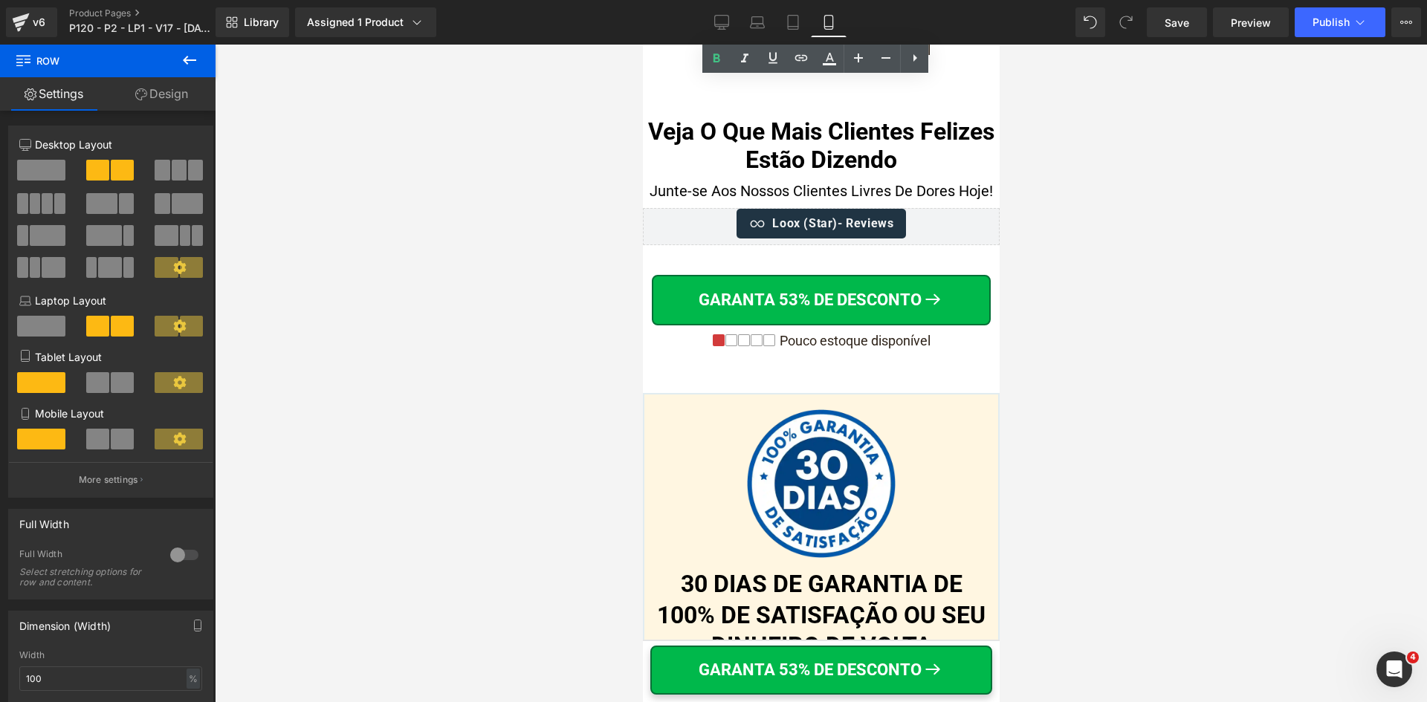
scroll to position [15289, 0]
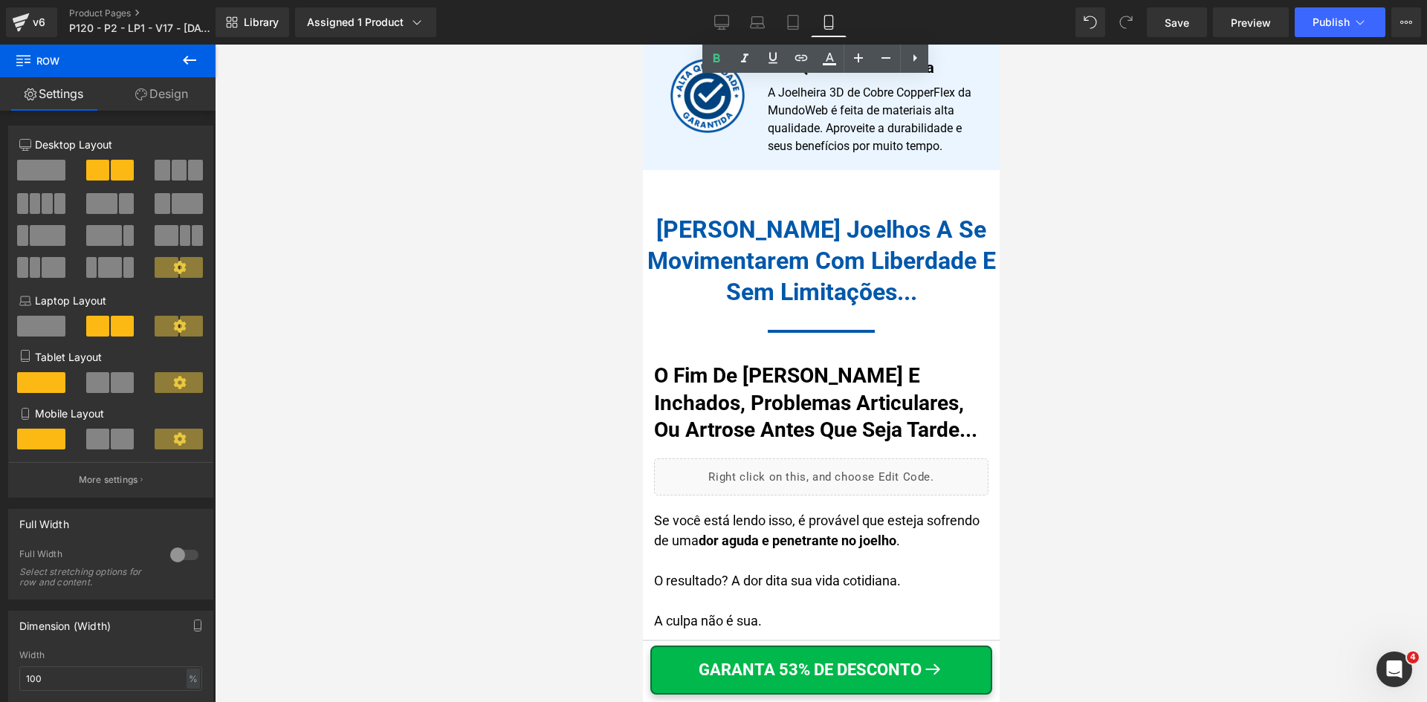
drag, startPoint x: 993, startPoint y: 82, endPoint x: 1643, endPoint y: 146, distance: 654.0
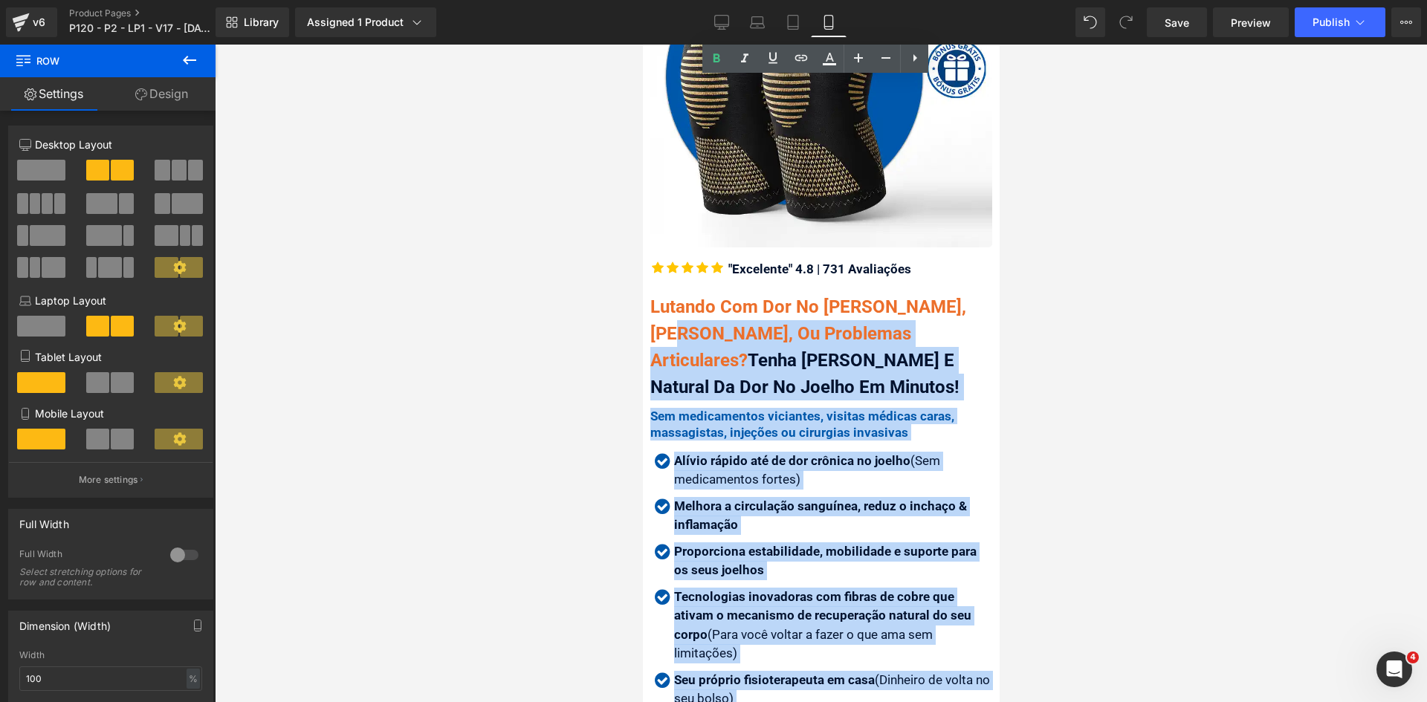
scroll to position [15, 0]
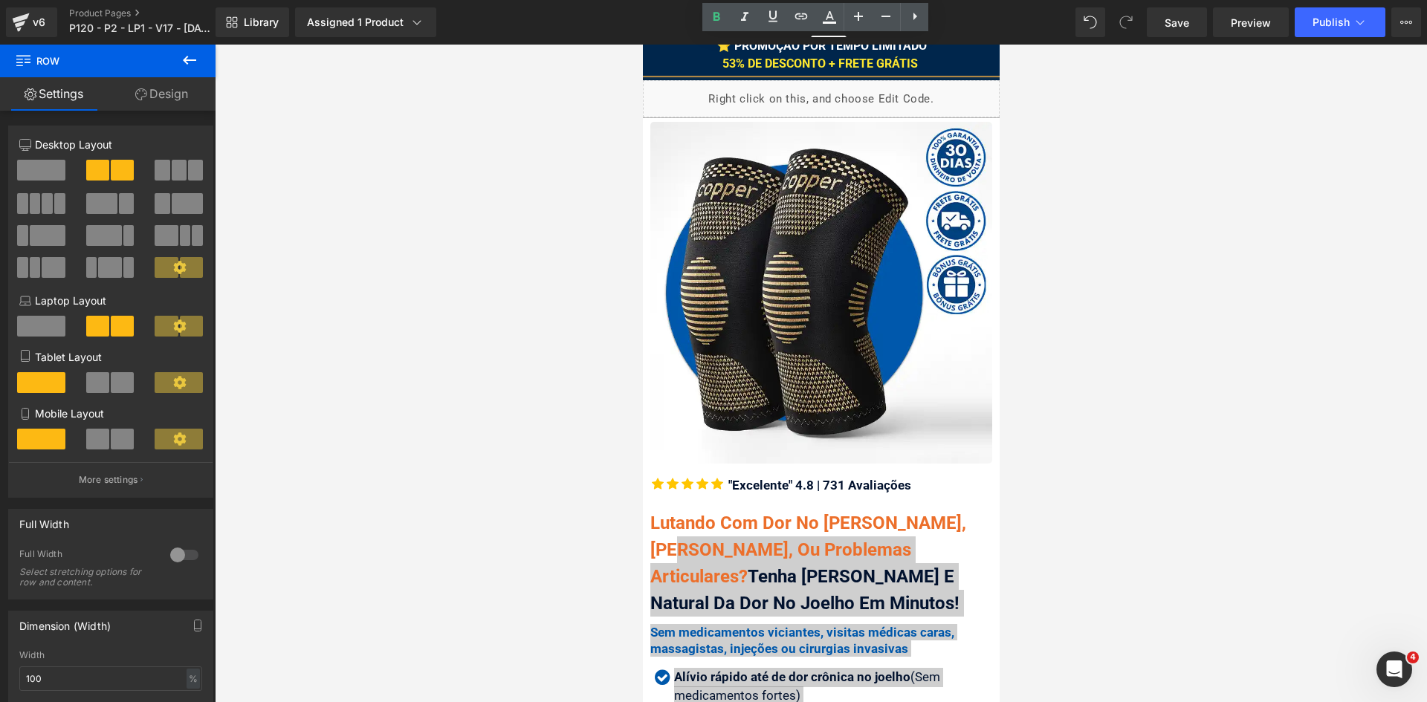
click at [1075, 223] on div at bounding box center [821, 374] width 1212 height 658
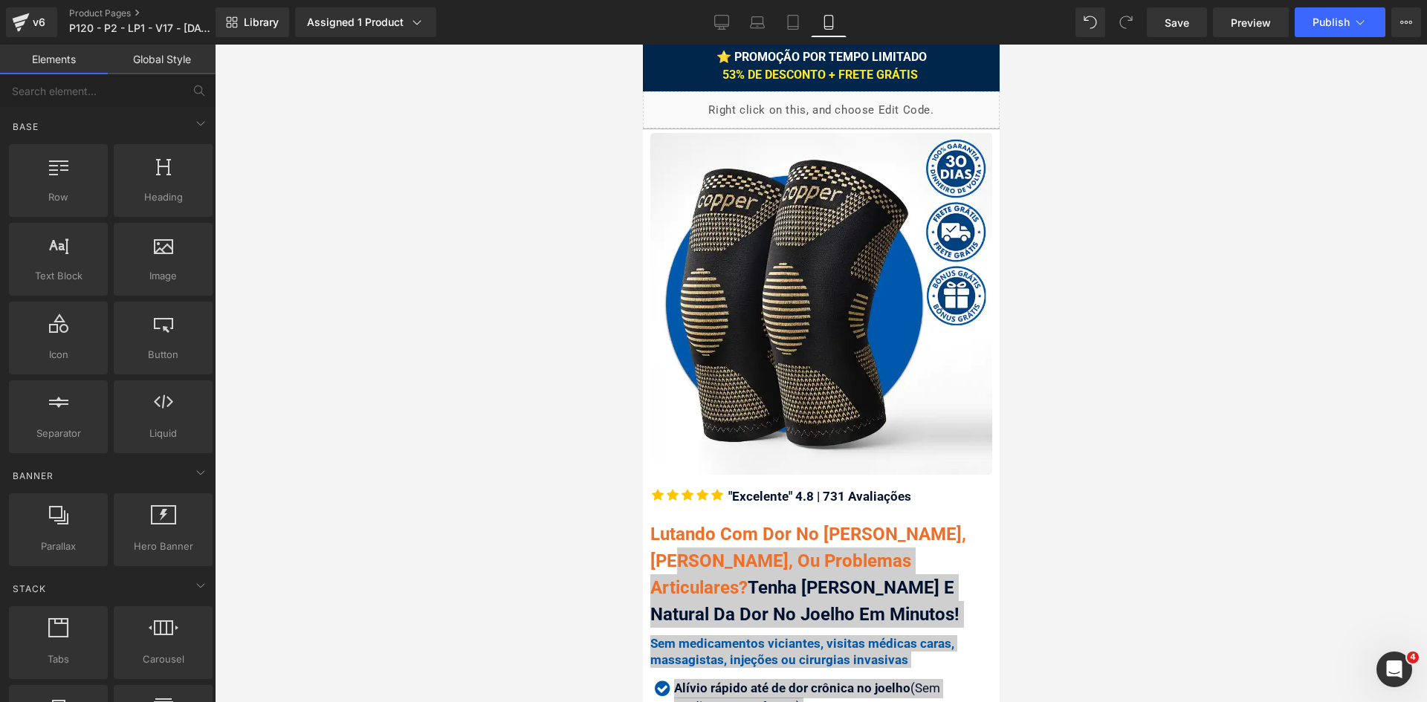
scroll to position [0, 0]
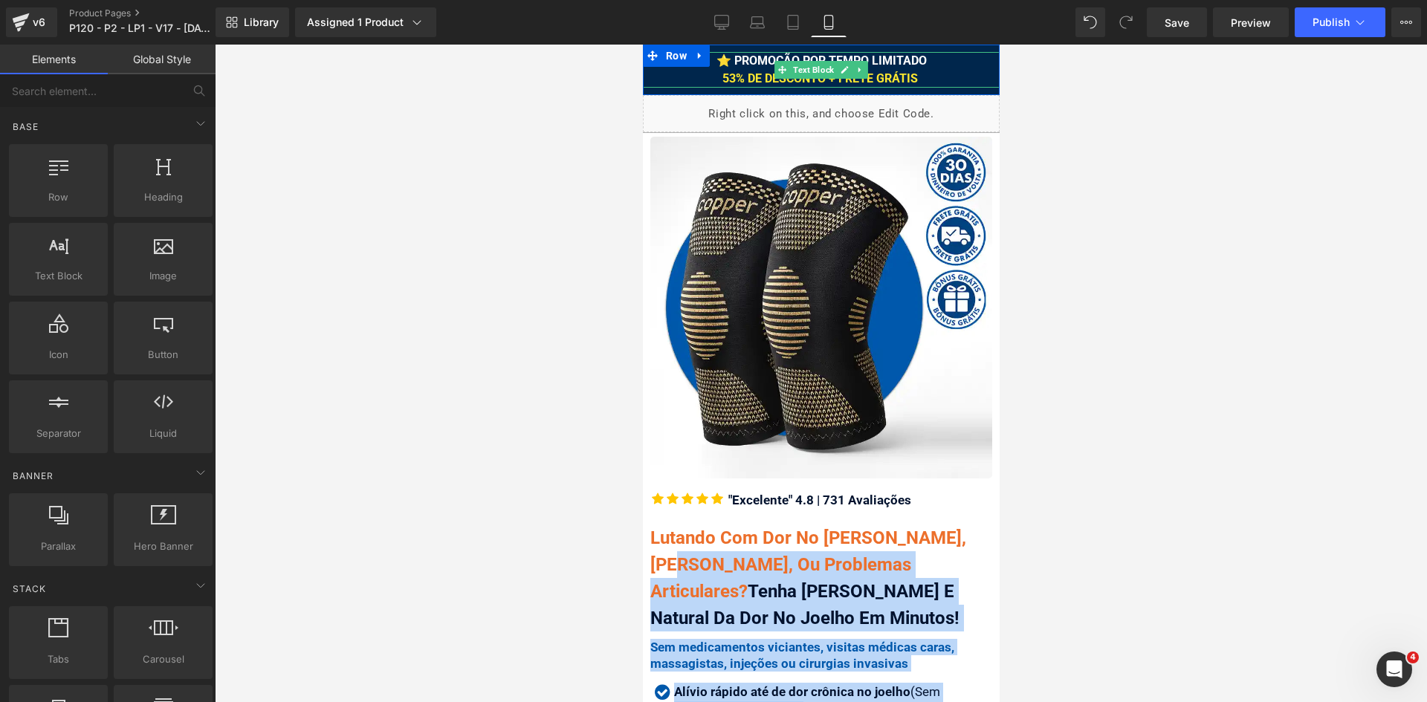
click at [925, 77] on div "⭐ PROMOÇÃO POR TEMPO LIMITADO 53% DE DESCONTO + FRETE GRÁTIS" at bounding box center [820, 70] width 357 height 36
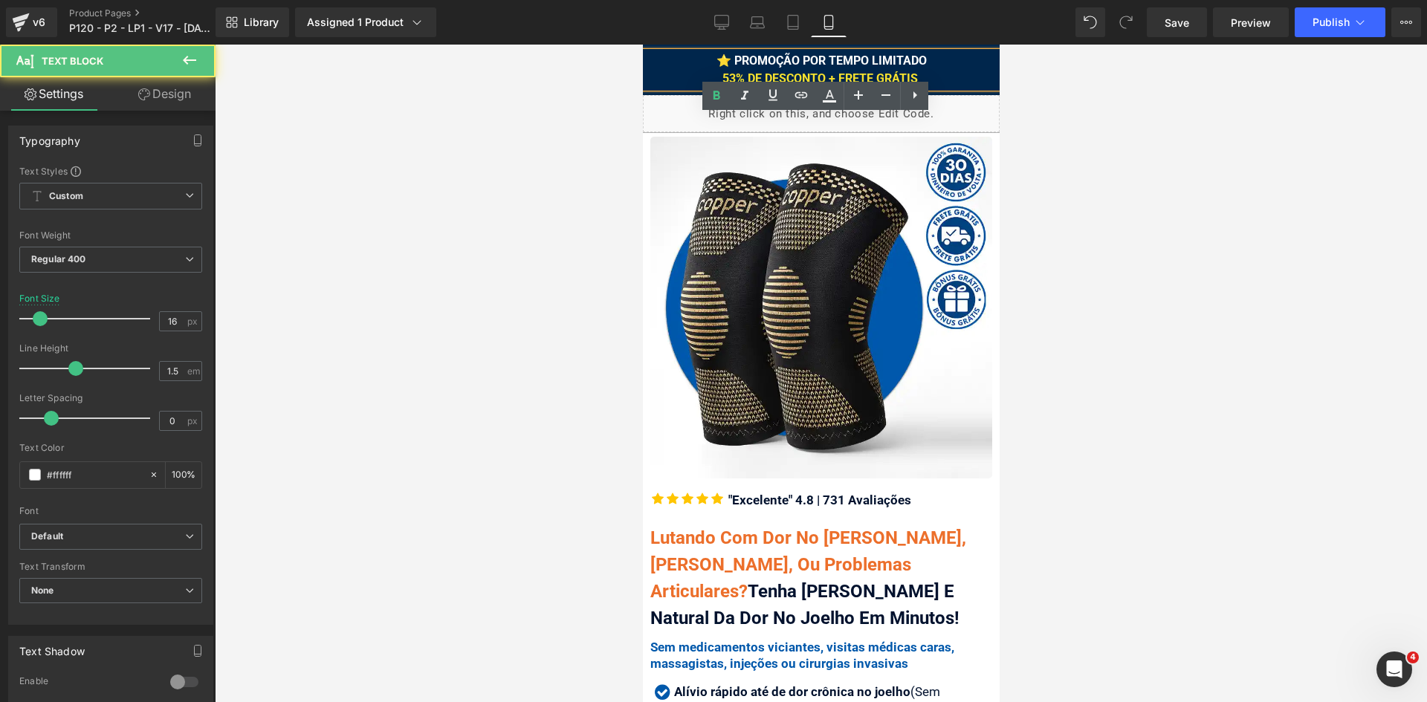
click at [925, 77] on div "⭐ PROMOÇÃO POR TEMPO LIMITADO 53% DE DESCONTO + FRETE GRÁTIS" at bounding box center [820, 70] width 357 height 36
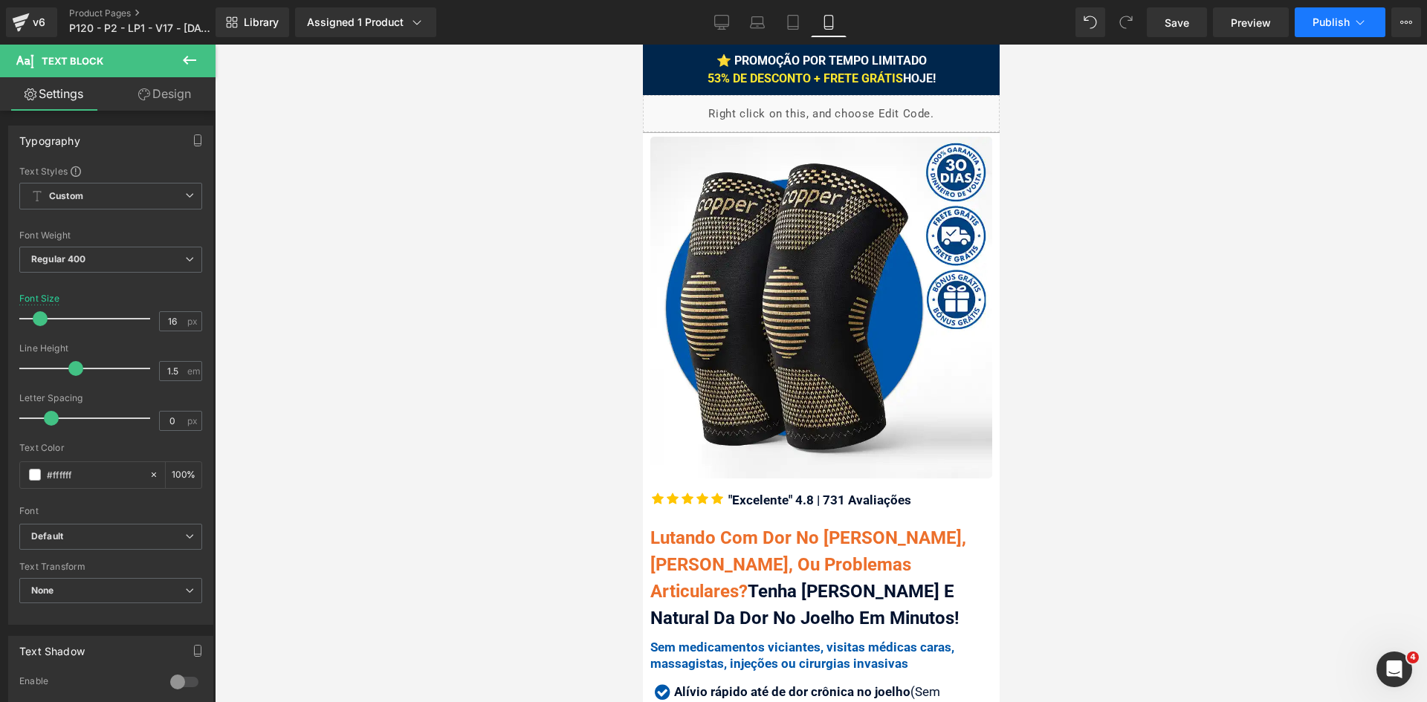
click at [1360, 25] on icon at bounding box center [1359, 22] width 15 height 15
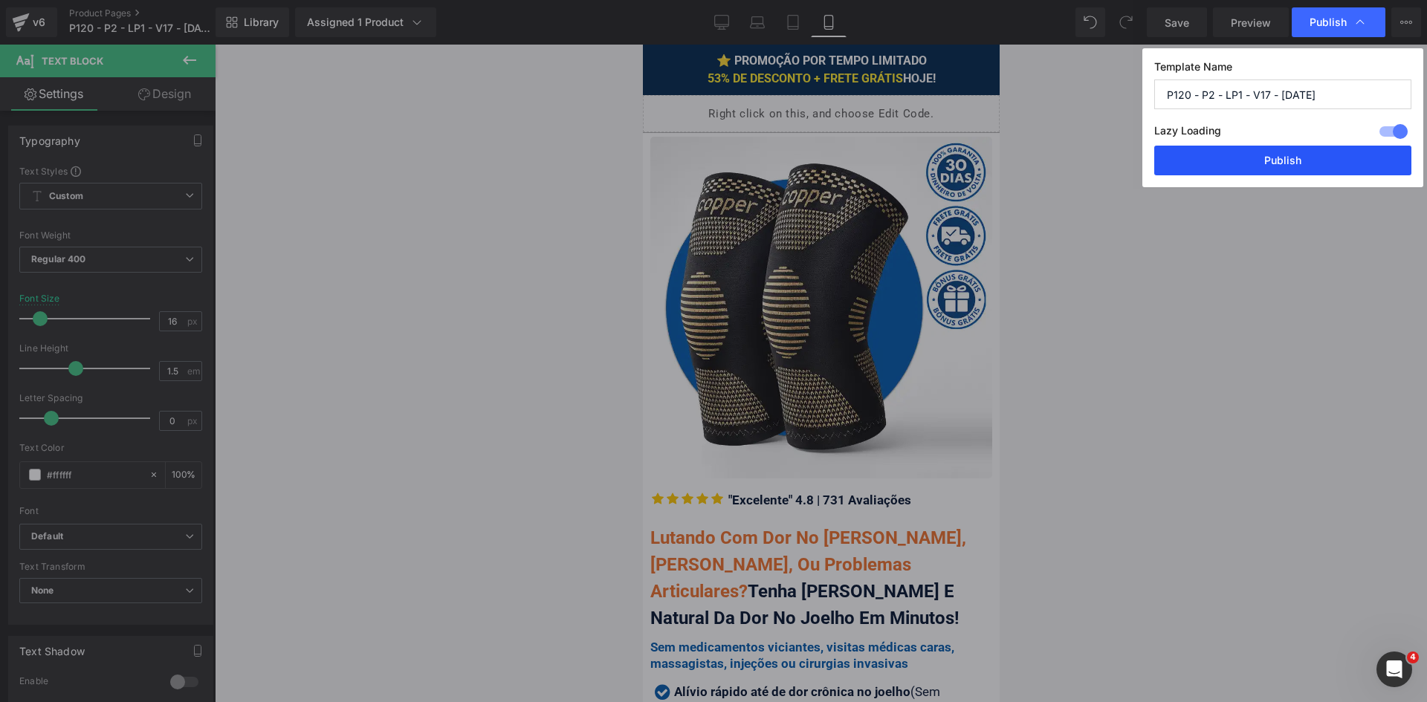
click at [1293, 166] on button "Publish" at bounding box center [1282, 161] width 257 height 30
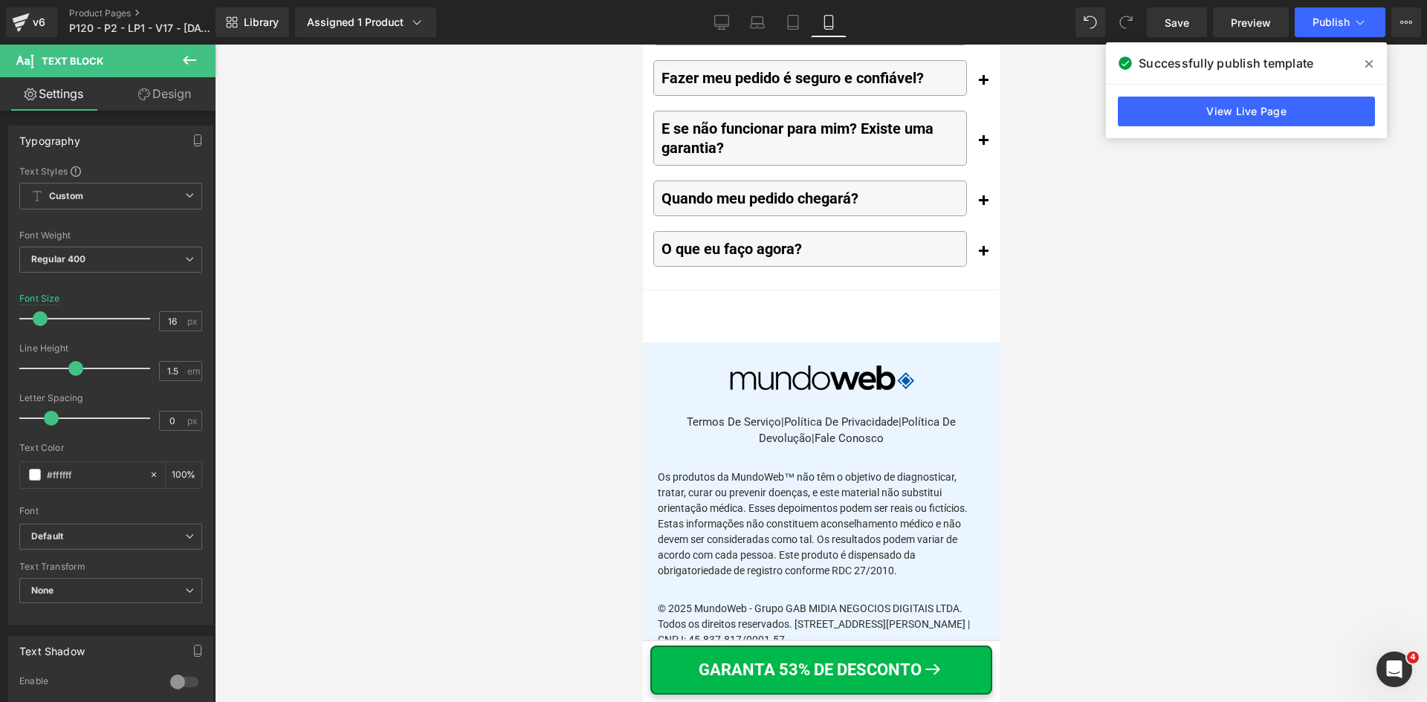
scroll to position [17427, 0]
